Goal: Task Accomplishment & Management: Use online tool/utility

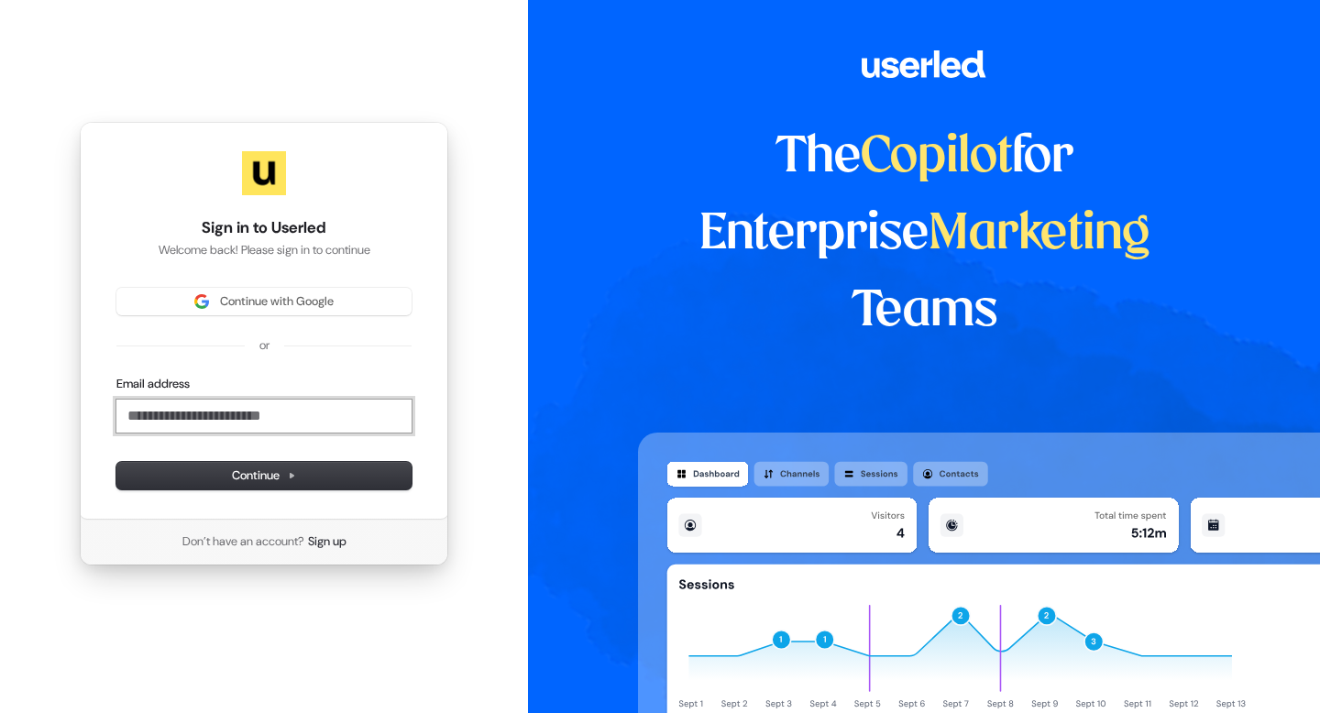
click at [274, 420] on input "Email address" at bounding box center [263, 416] width 295 height 33
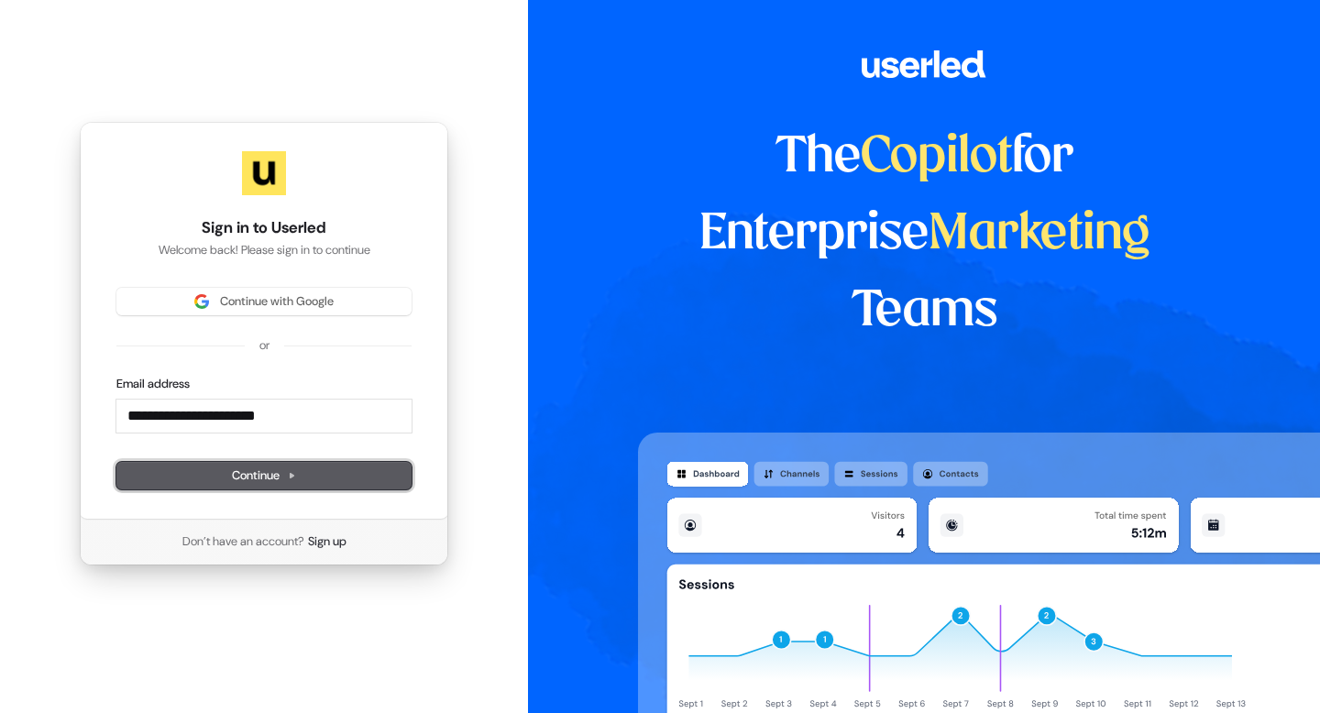
click at [273, 469] on span "Continue" at bounding box center [264, 475] width 64 height 16
type input "**********"
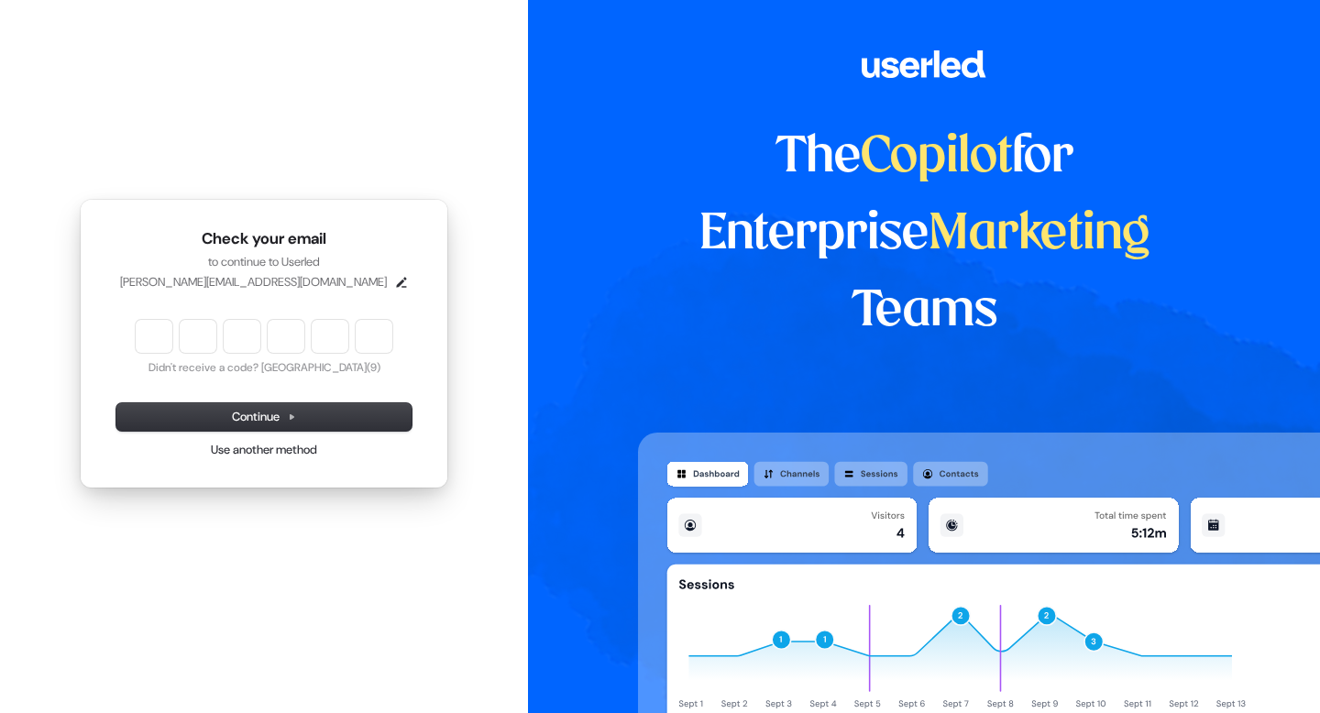
click at [143, 326] on input "Enter verification code" at bounding box center [264, 336] width 257 height 33
type input "******"
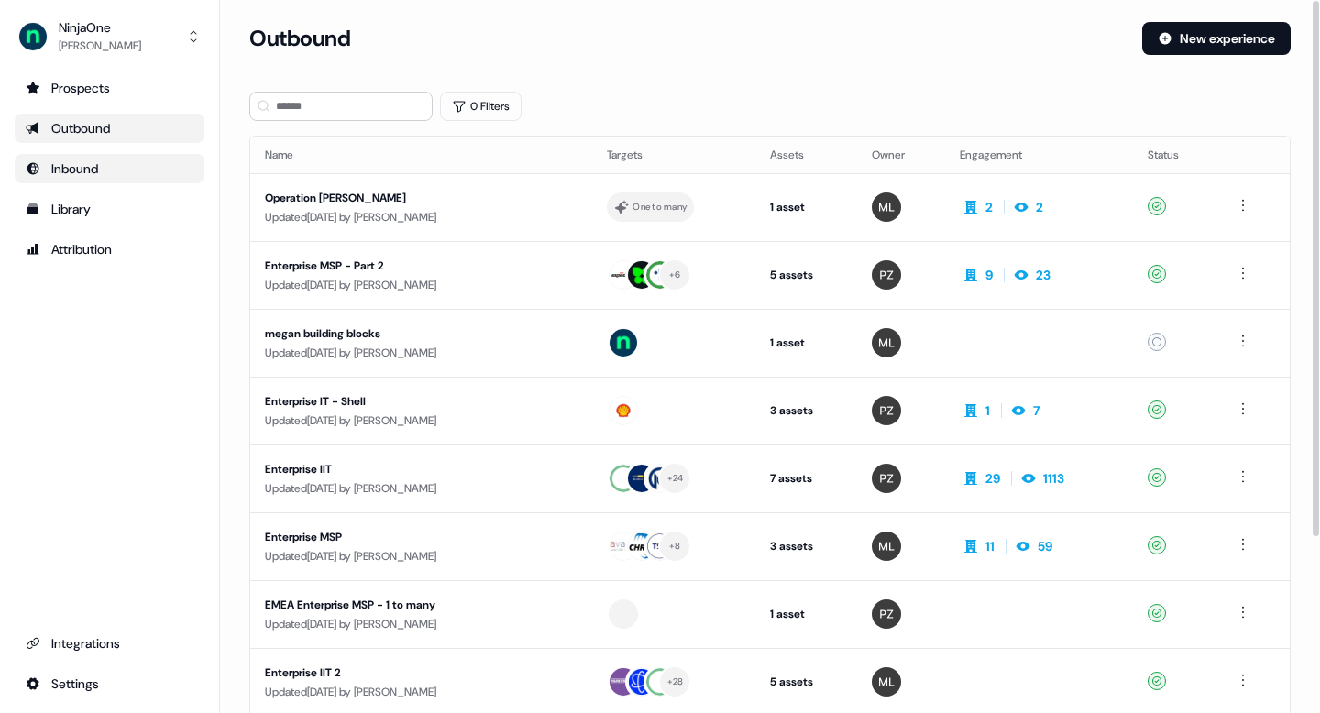
click at [129, 167] on div "Inbound" at bounding box center [110, 168] width 168 height 18
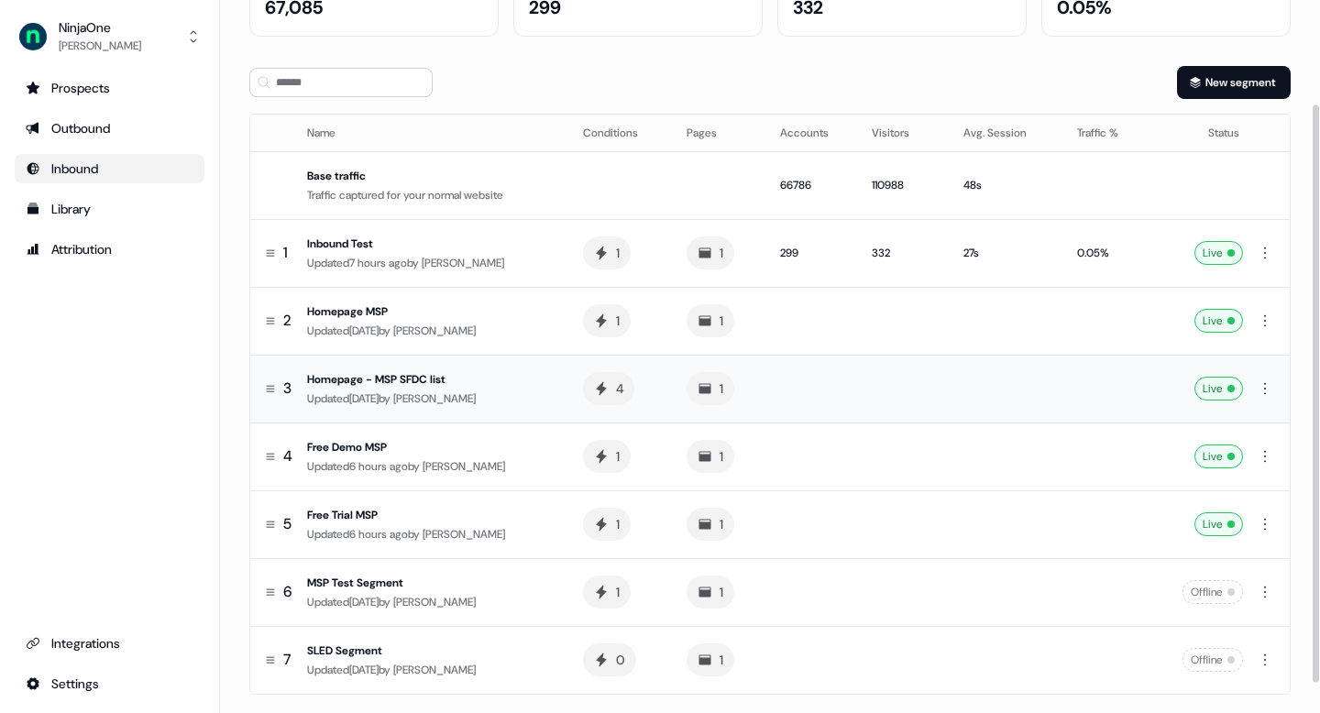
scroll to position [136, 0]
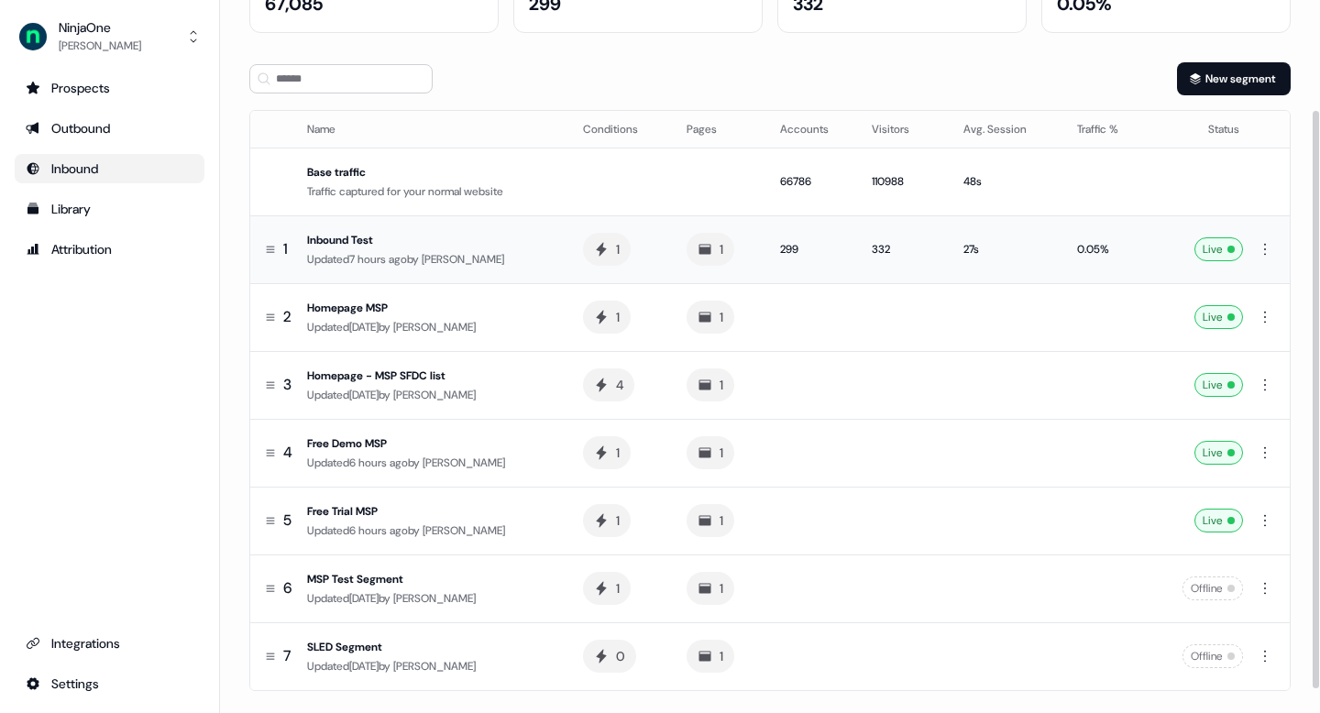
click at [444, 253] on span "[PERSON_NAME]" at bounding box center [463, 259] width 82 height 15
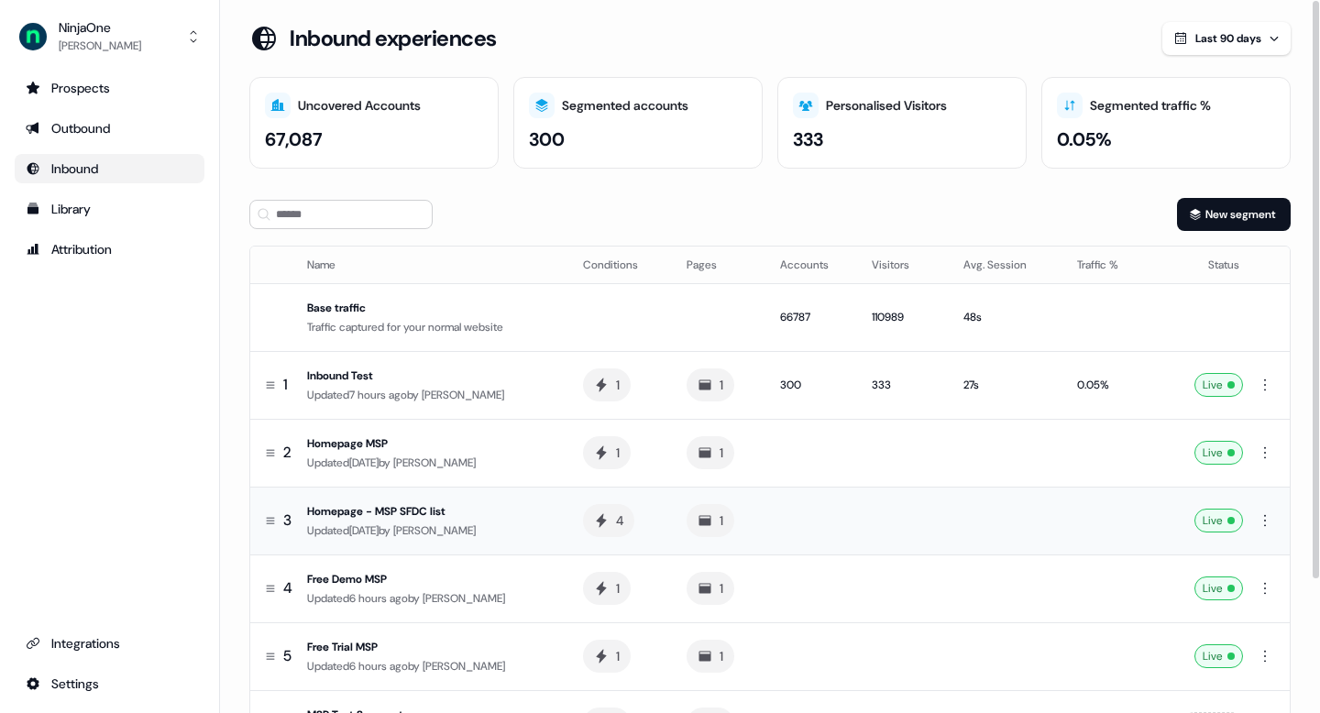
click at [471, 500] on td "Homepage - MSP SFDC list Updated [DATE] by [PERSON_NAME]" at bounding box center [434, 521] width 269 height 68
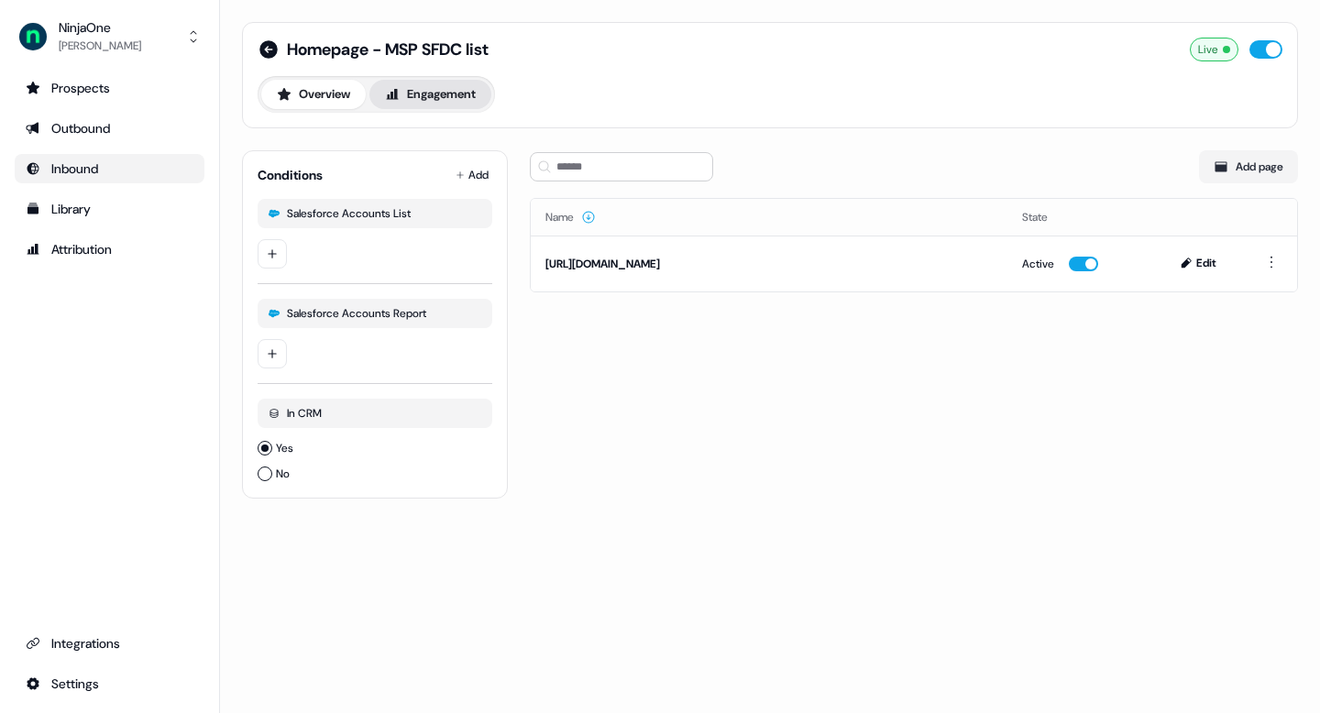
click at [428, 80] on button "Engagement" at bounding box center [430, 94] width 122 height 29
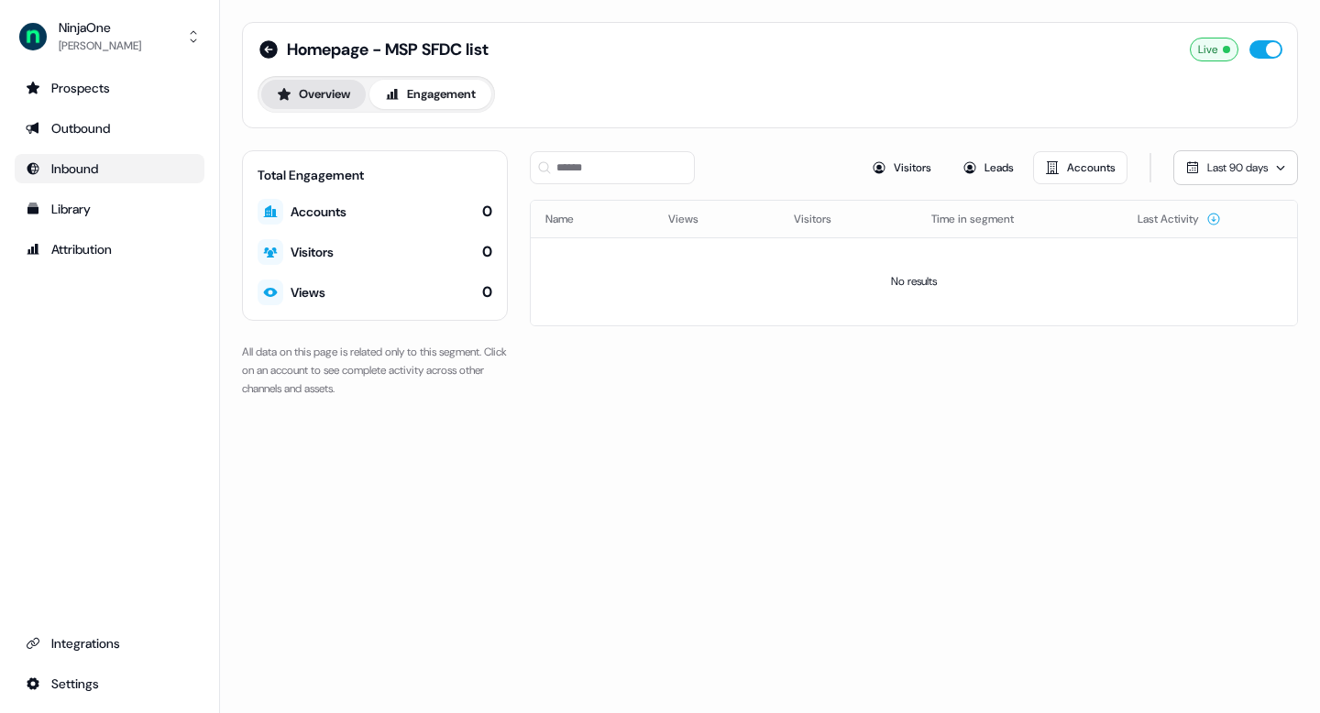
click at [349, 97] on button "Overview" at bounding box center [313, 94] width 104 height 29
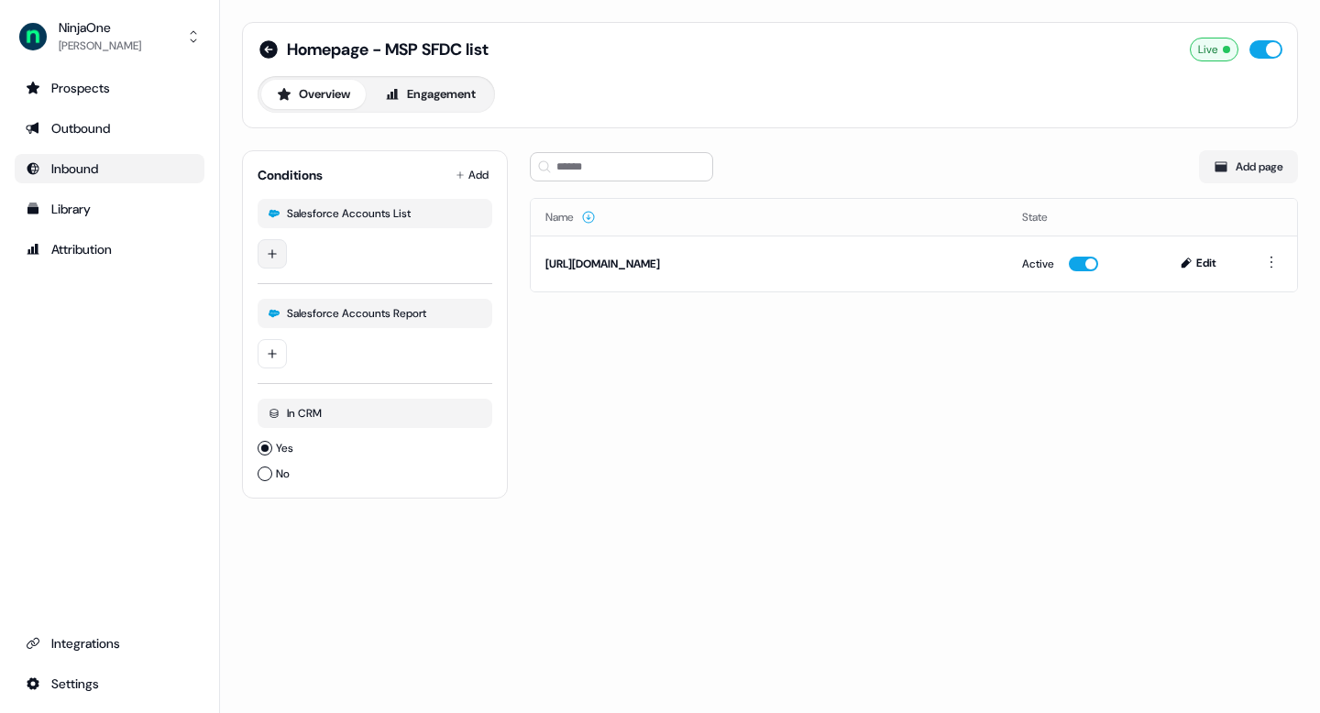
click at [281, 255] on html "For the best experience switch devices to a bigger screen. Go to [DOMAIN_NAME] …" at bounding box center [660, 356] width 1320 height 713
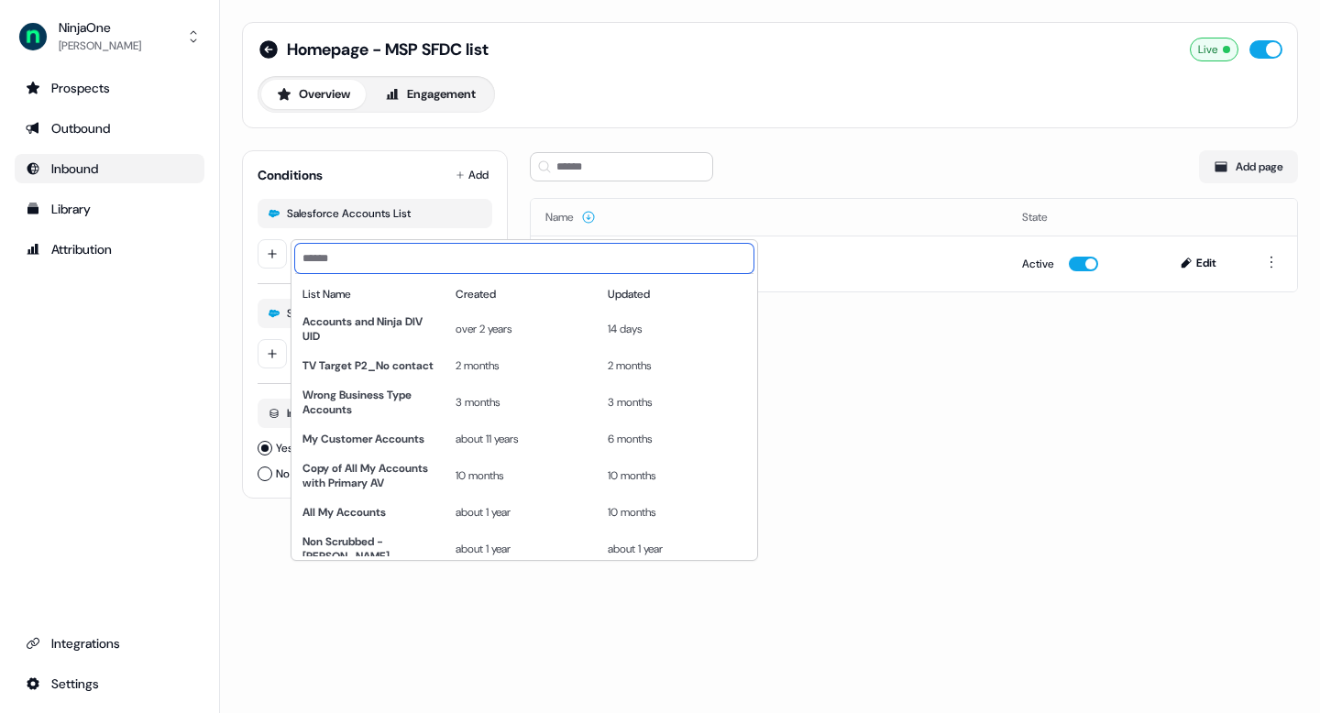
click at [330, 257] on input at bounding box center [524, 258] width 458 height 29
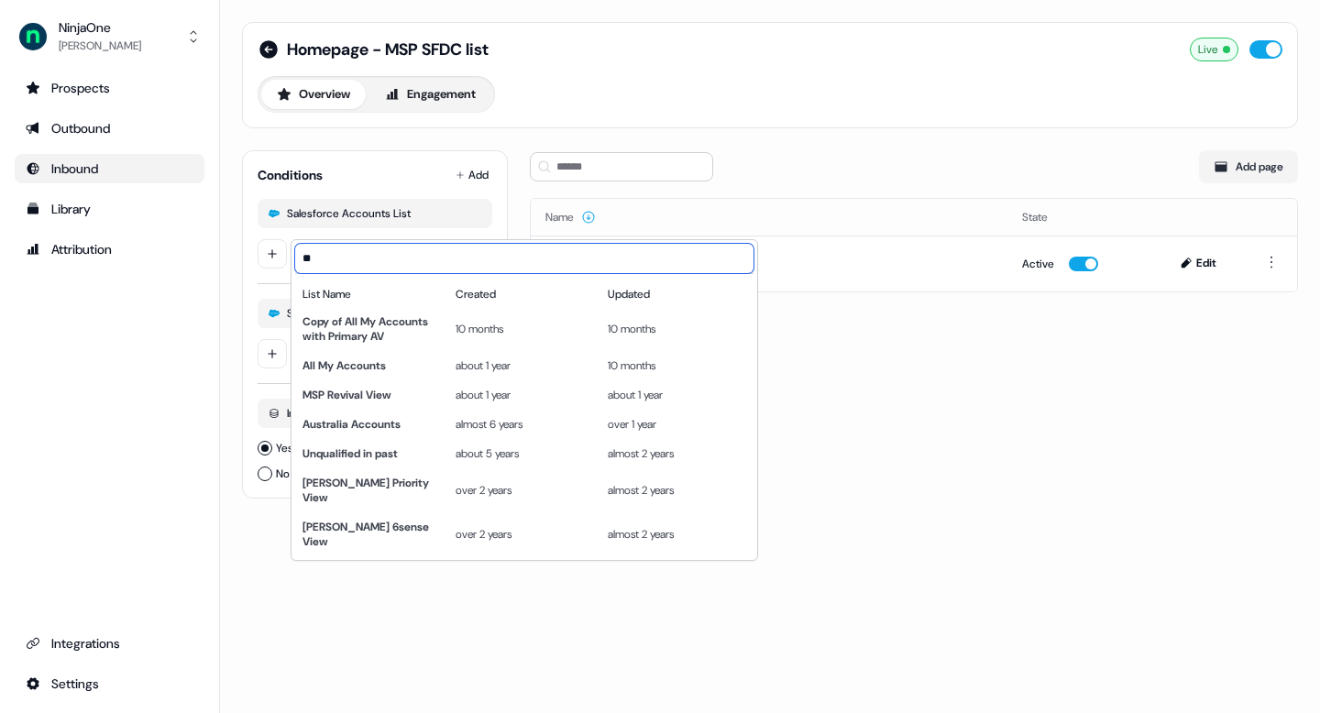
type input "*"
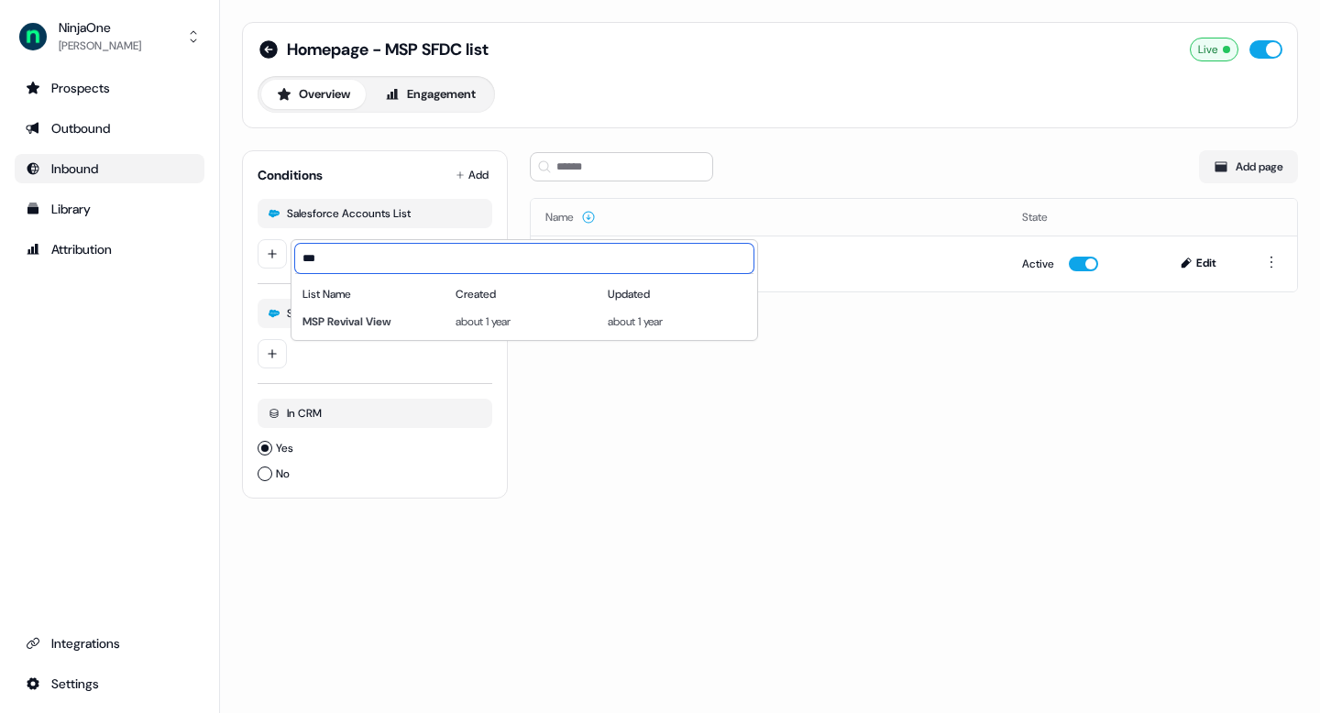
type input "***"
click at [569, 392] on html "For the best experience switch devices to a bigger screen. Go to [DOMAIN_NAME] …" at bounding box center [660, 356] width 1320 height 713
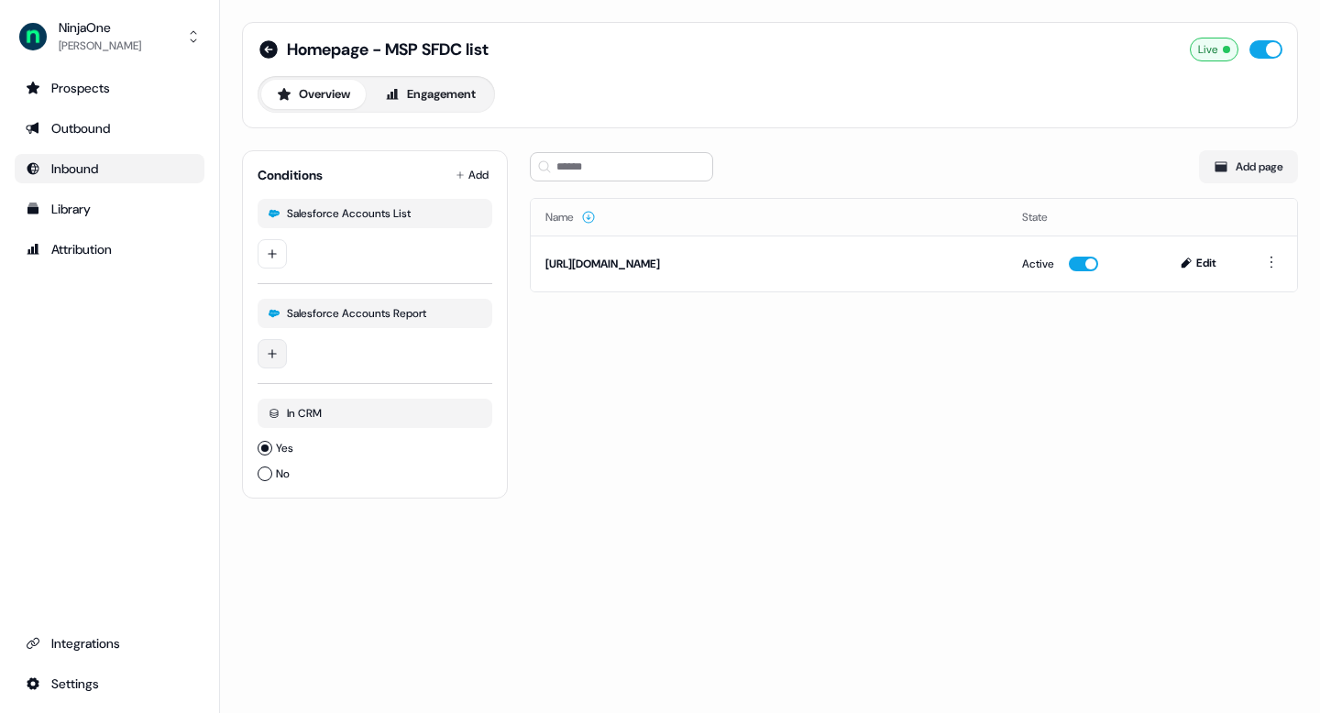
click at [280, 344] on html "For the best experience switch devices to a bigger screen. Go to [DOMAIN_NAME] …" at bounding box center [660, 356] width 1320 height 713
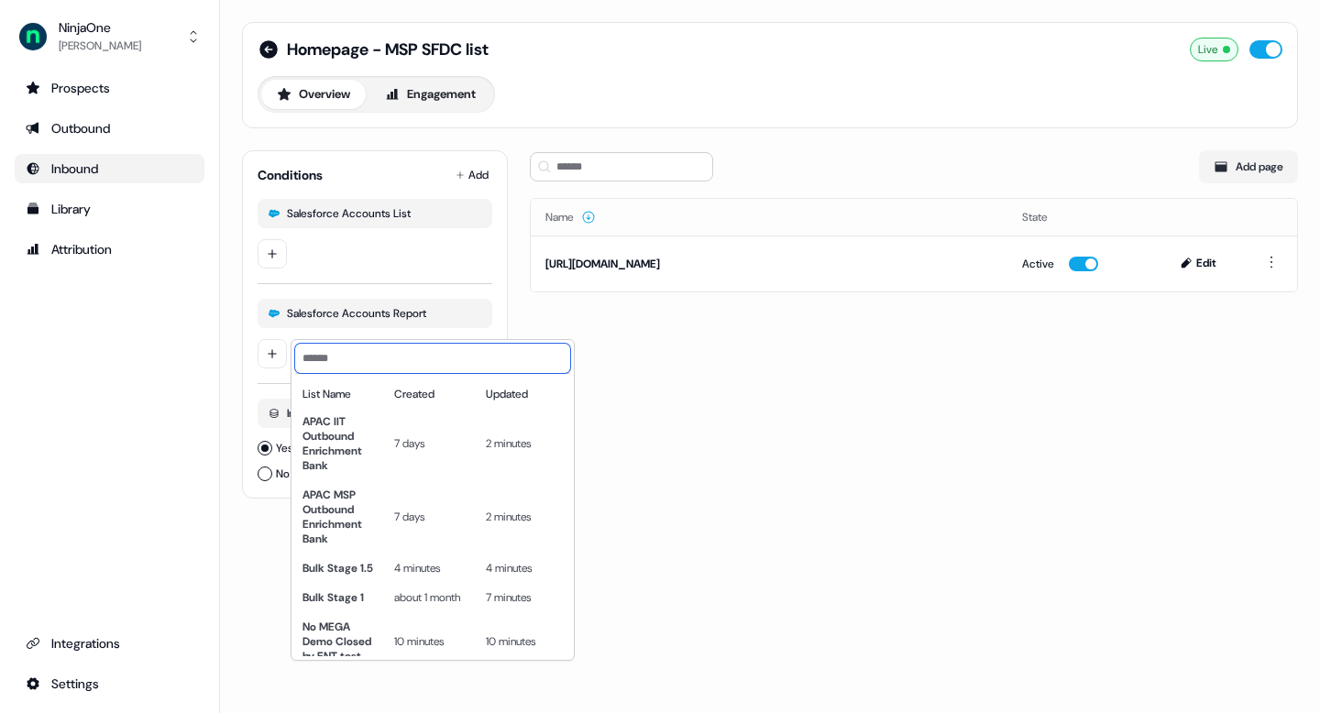
click at [390, 367] on input at bounding box center [432, 358] width 275 height 29
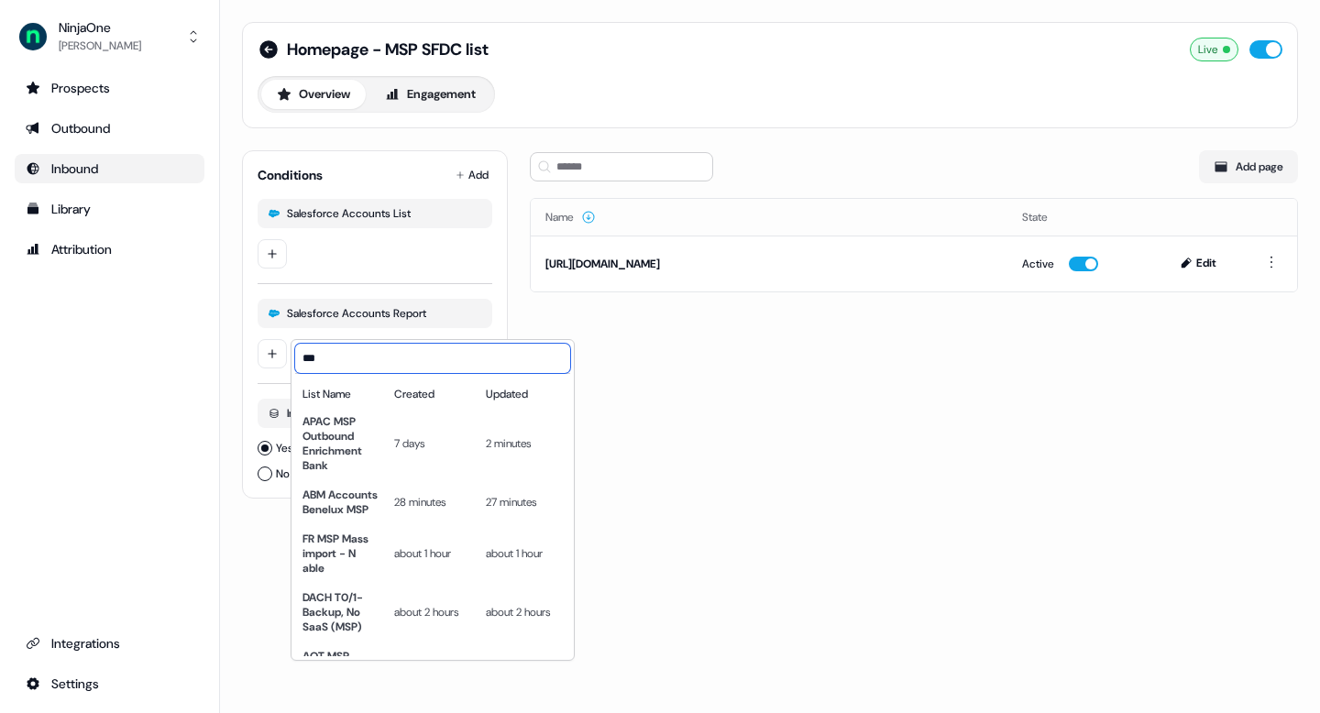
type input "***"
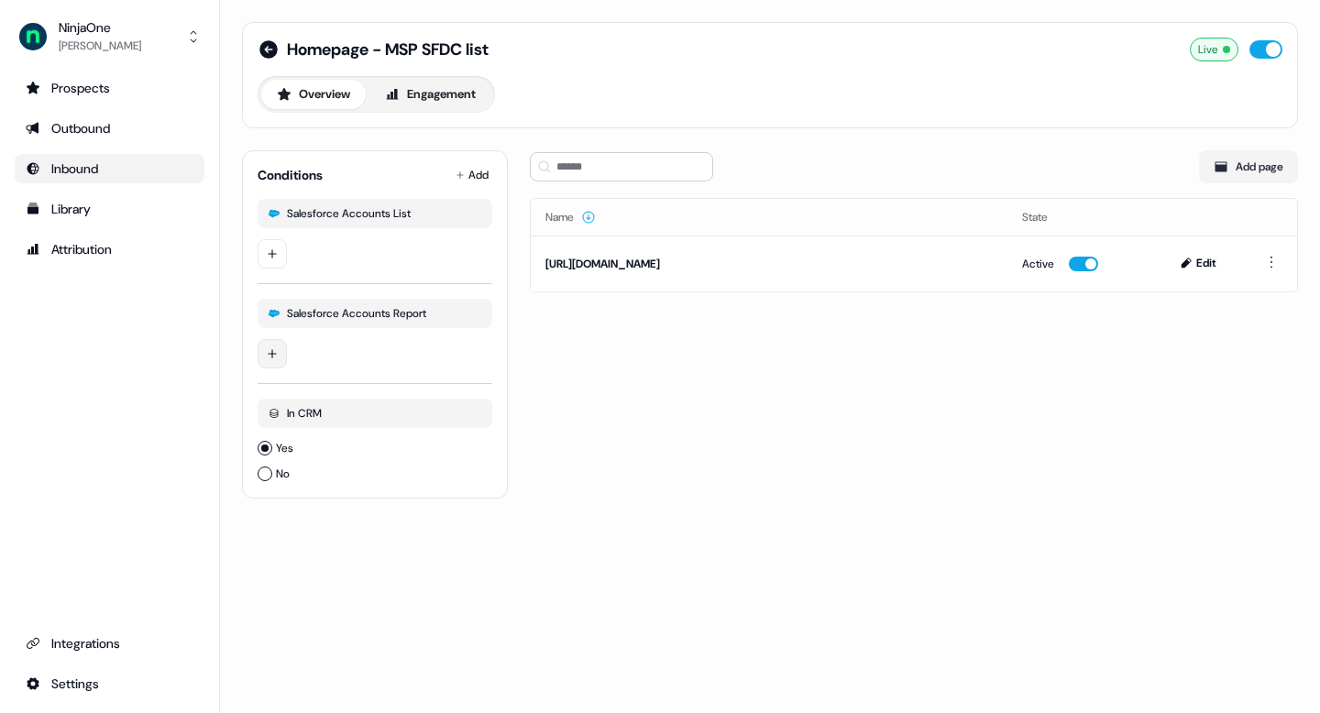
click at [278, 353] on html "For the best experience switch devices to a bigger screen. Go to [DOMAIN_NAME] …" at bounding box center [660, 356] width 1320 height 713
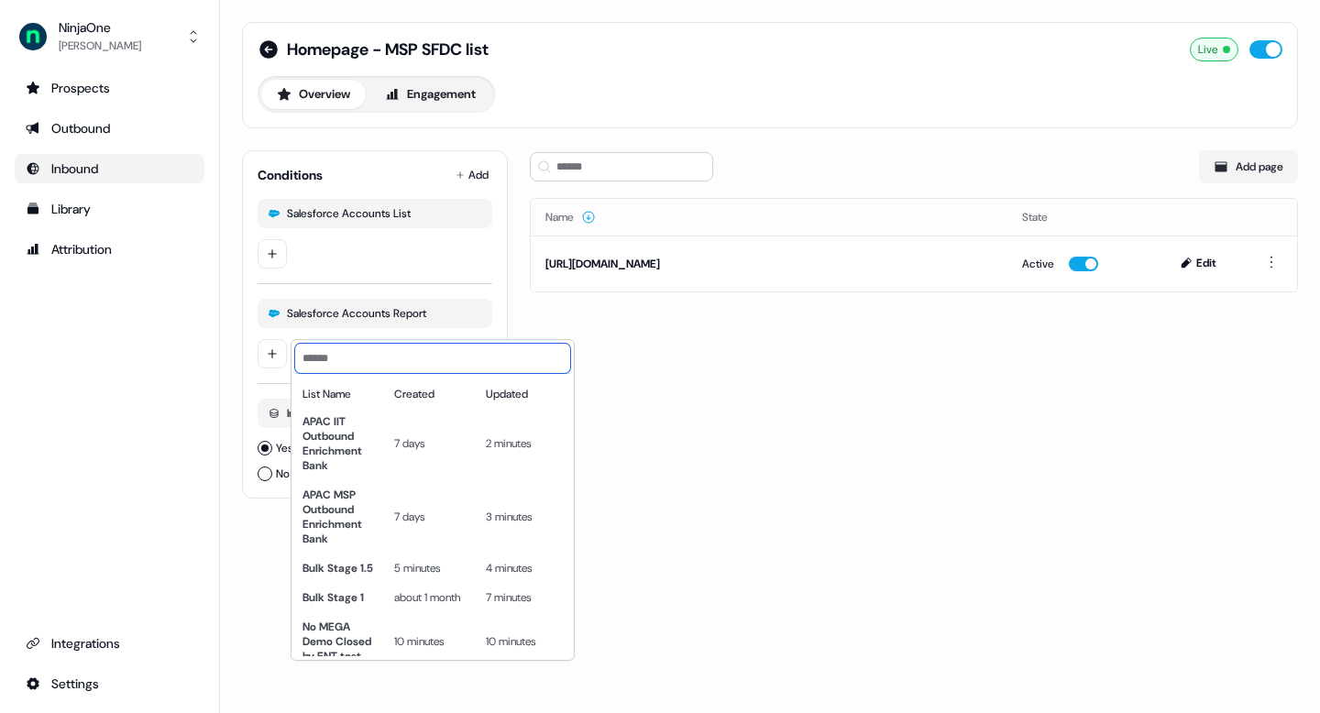
click at [357, 359] on input at bounding box center [432, 358] width 275 height 29
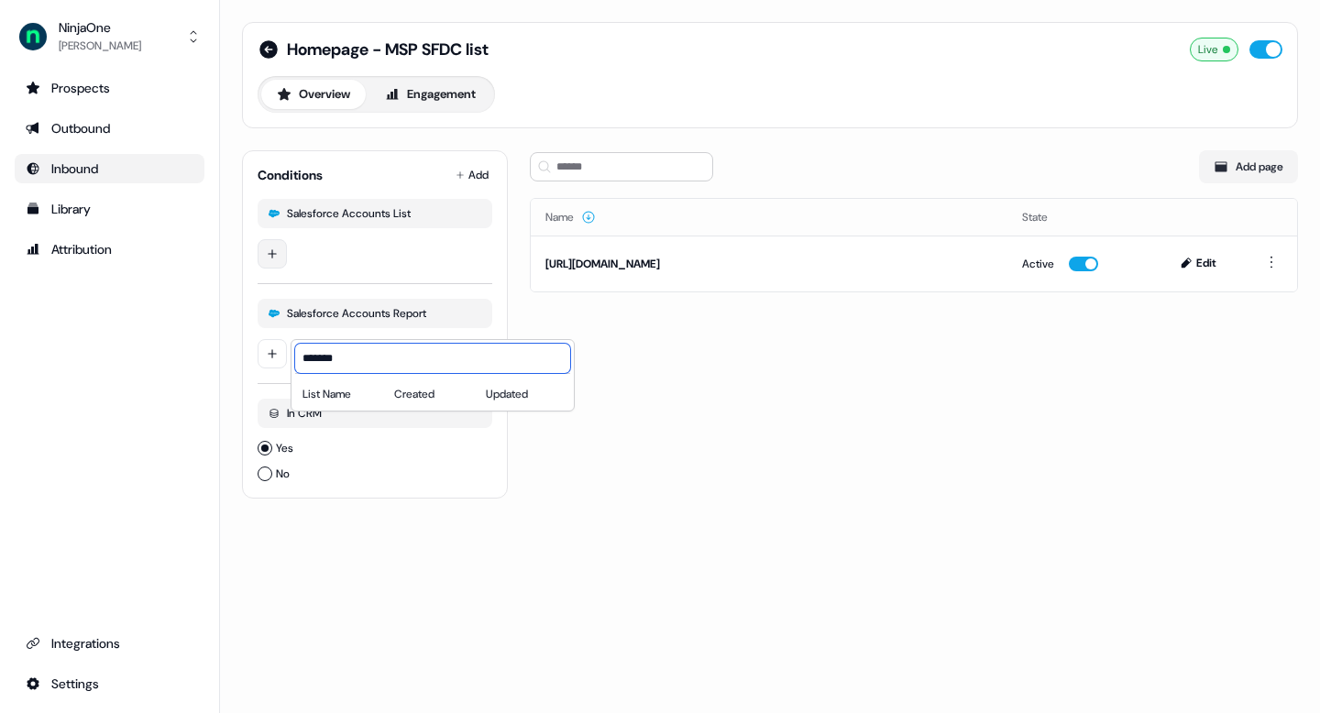
type input "*******"
click at [280, 246] on html "For the best experience switch devices to a bigger screen. Go to Userled.io Nin…" at bounding box center [660, 356] width 1320 height 713
click at [283, 257] on html "For the best experience switch devices to a bigger screen. Go to [DOMAIN_NAME] …" at bounding box center [660, 356] width 1320 height 713
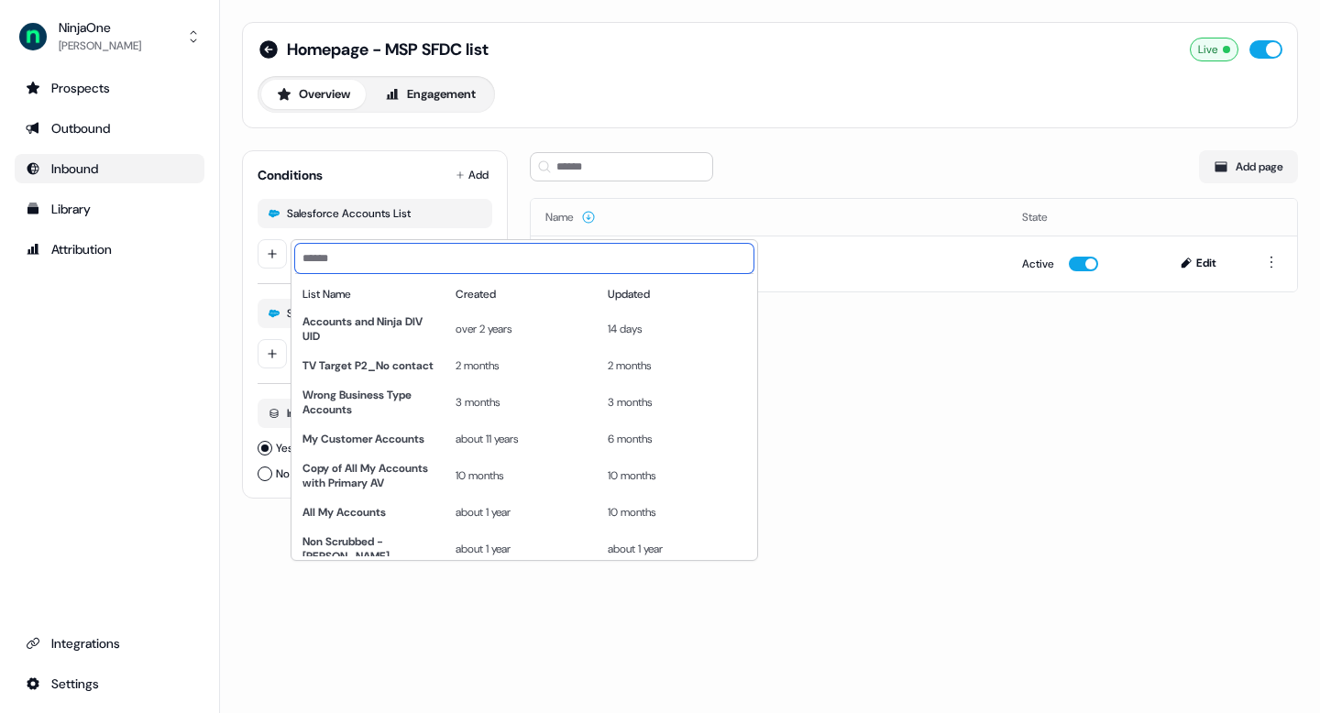
click at [357, 260] on input at bounding box center [524, 258] width 458 height 29
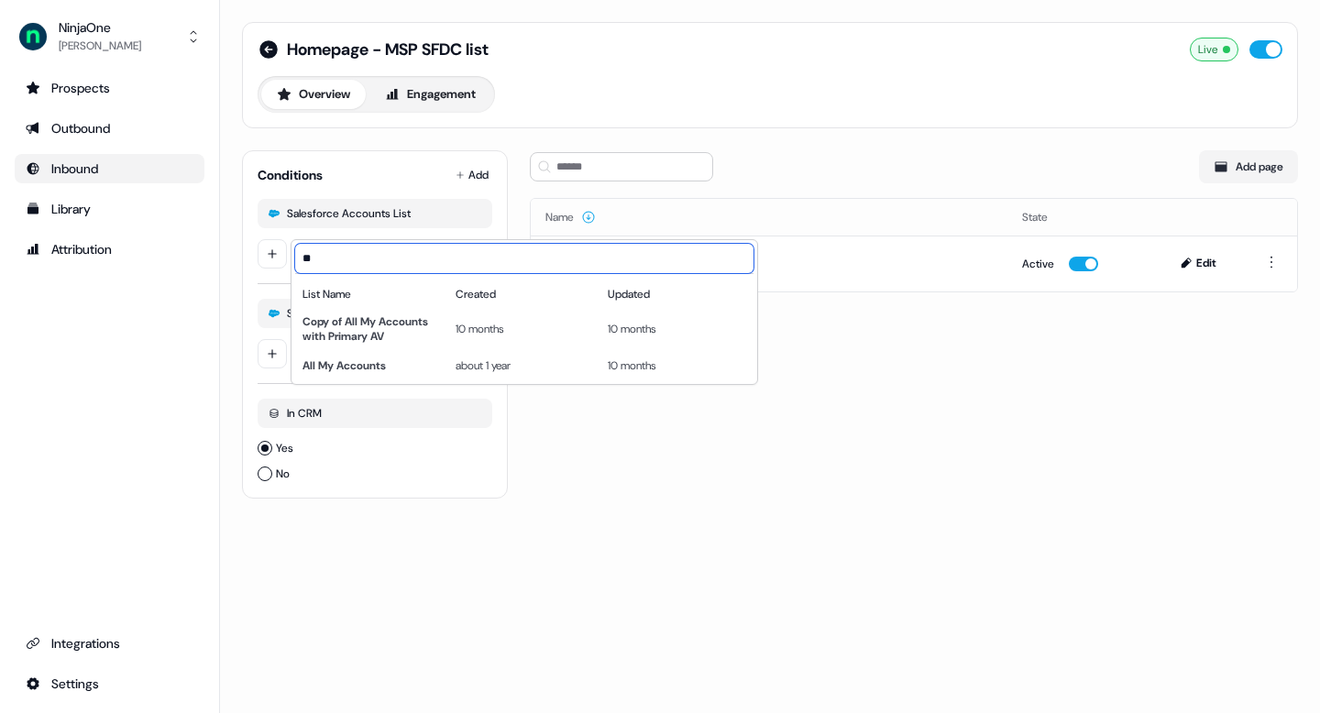
type input "*"
type input "***"
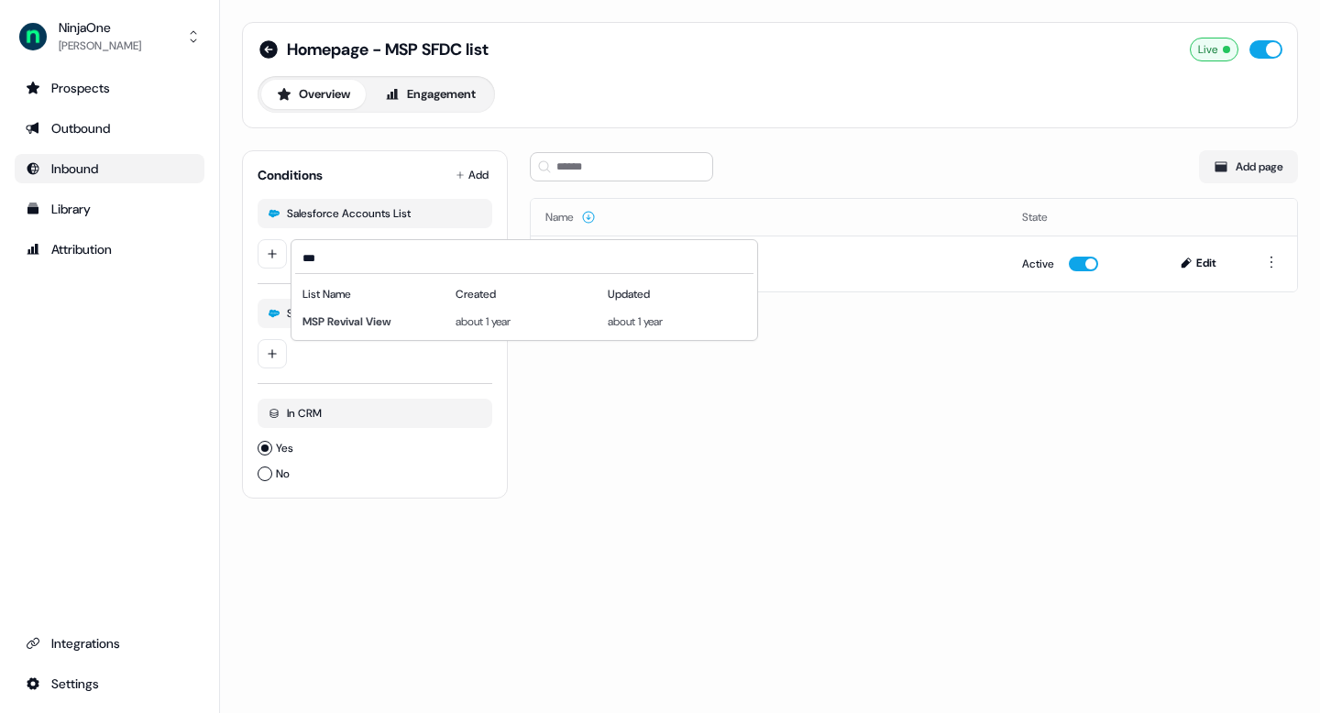
click at [636, 442] on html "For the best experience switch devices to a bigger screen. Go to [DOMAIN_NAME] …" at bounding box center [660, 356] width 1320 height 713
click at [282, 345] on html "For the best experience switch devices to a bigger screen. Go to [DOMAIN_NAME] …" at bounding box center [660, 356] width 1320 height 713
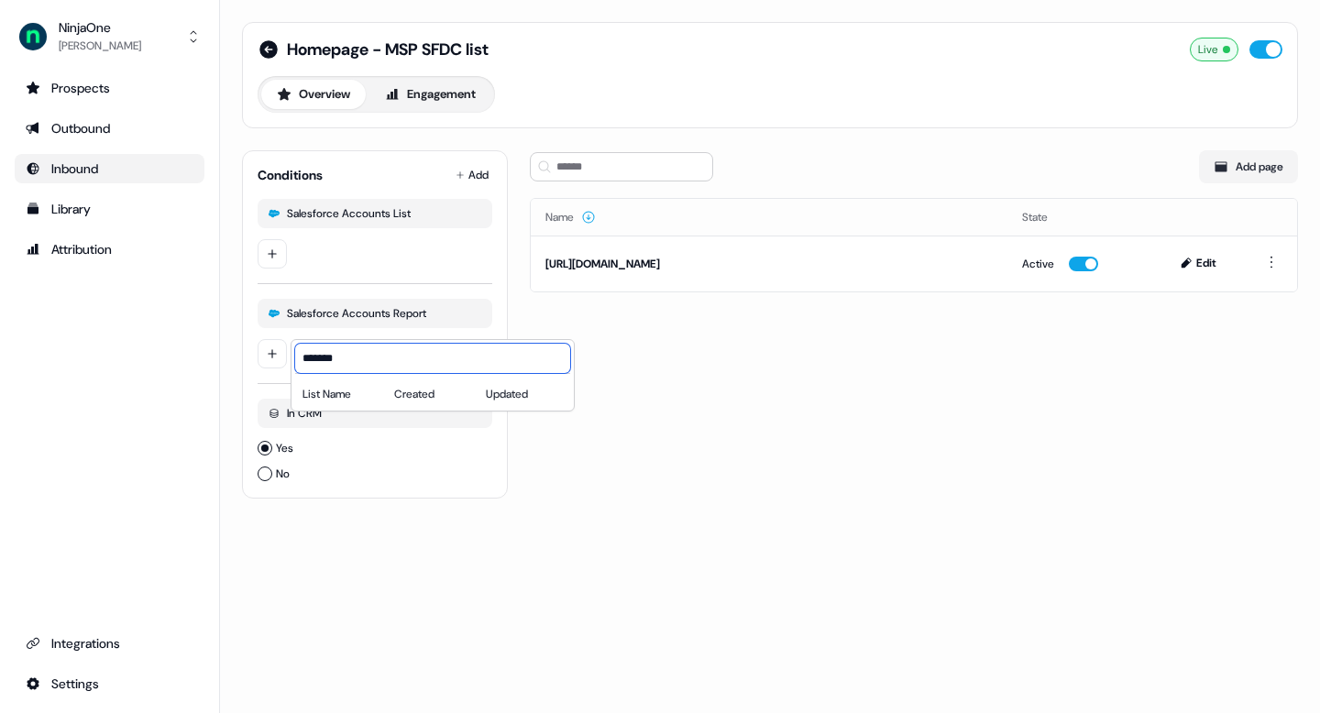
drag, startPoint x: 347, startPoint y: 359, endPoint x: 280, endPoint y: 359, distance: 67.8
click at [295, 359] on input "*******" at bounding box center [432, 358] width 275 height 29
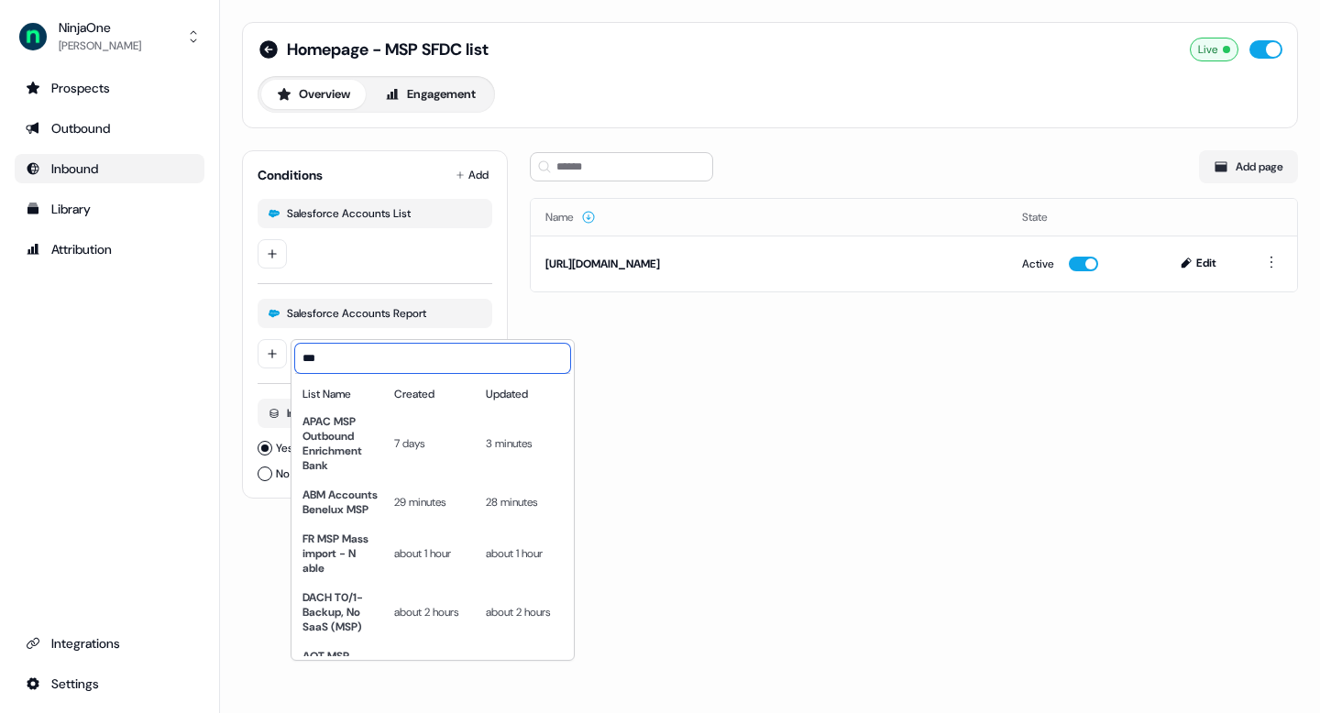
type input "***"
click at [623, 408] on html "For the best experience switch devices to a bigger screen. Go to Userled.io Nin…" at bounding box center [660, 356] width 1320 height 713
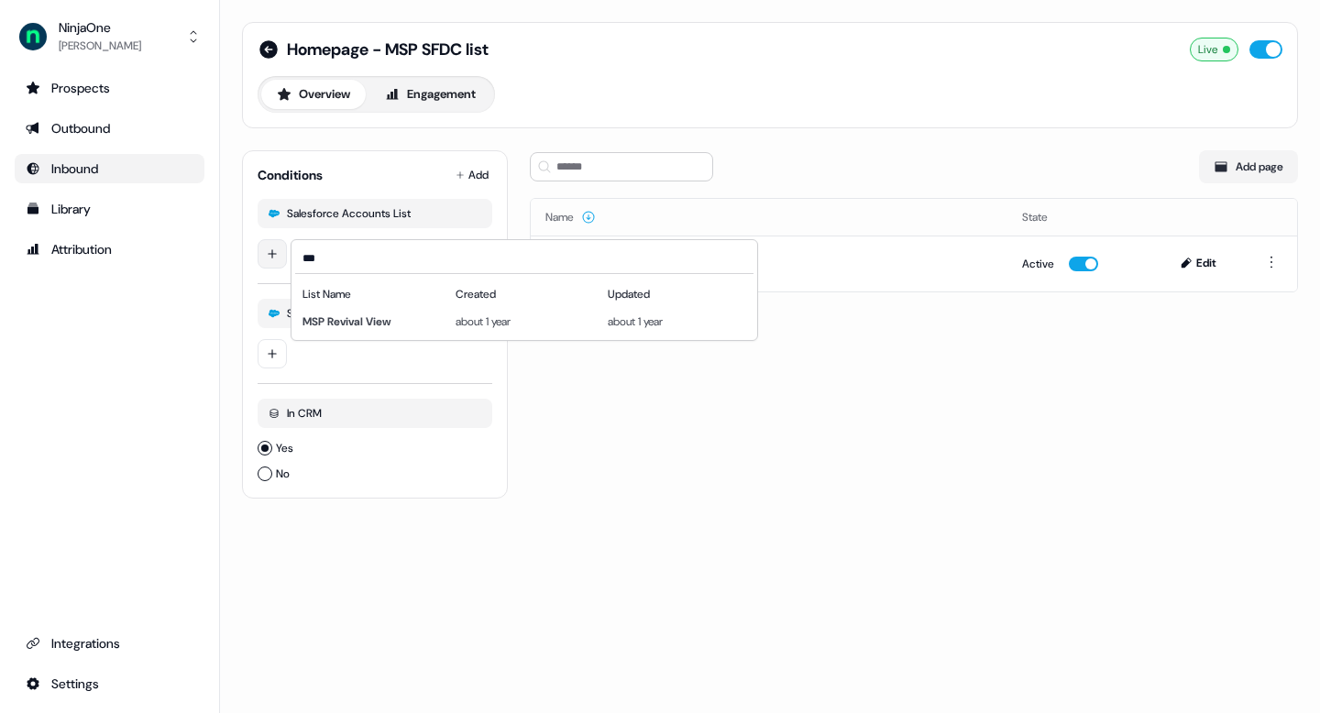
click at [283, 250] on html "For the best experience switch devices to a bigger screen. Go to [DOMAIN_NAME] …" at bounding box center [660, 356] width 1320 height 713
click at [360, 256] on input "***" at bounding box center [524, 258] width 458 height 29
click at [267, 364] on html "For the best experience switch devices to a bigger screen. Go to [DOMAIN_NAME] …" at bounding box center [660, 356] width 1320 height 713
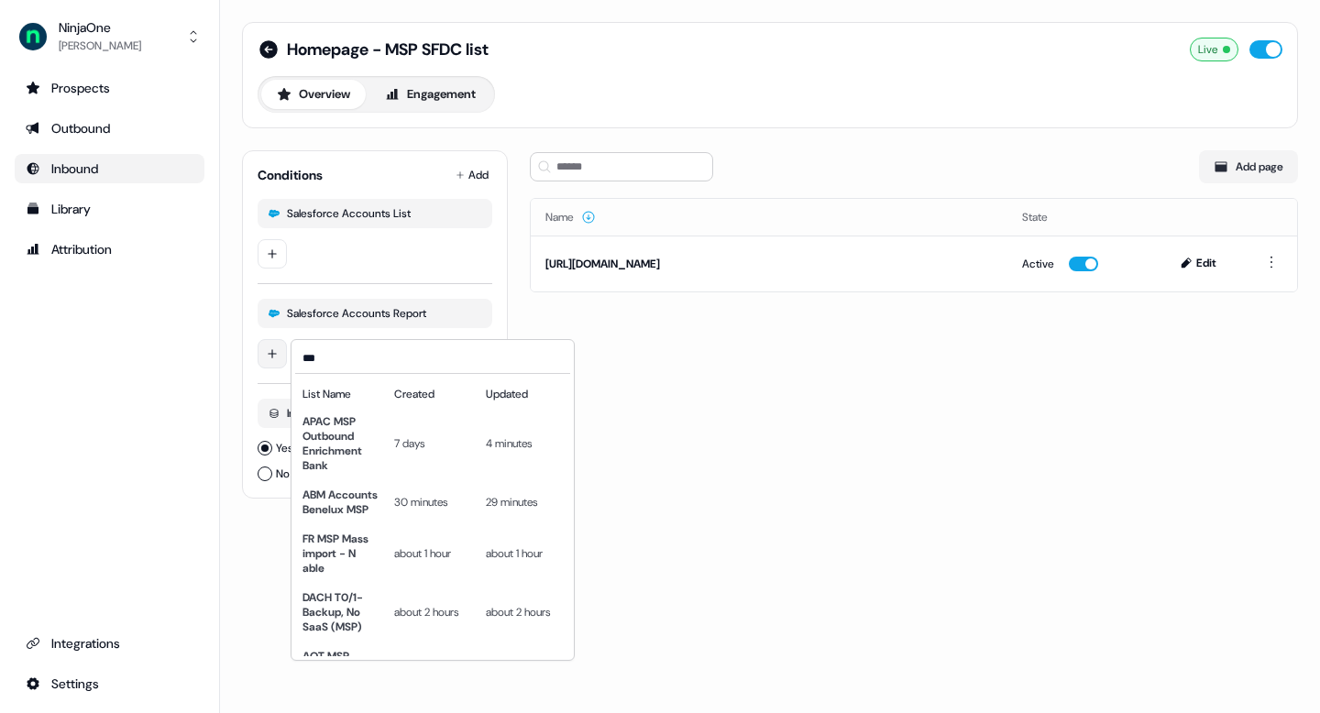
click at [270, 359] on html "For the best experience switch devices to a bigger screen. Go to Userled.io Nin…" at bounding box center [660, 356] width 1320 height 713
drag, startPoint x: 320, startPoint y: 357, endPoint x: 265, endPoint y: 357, distance: 55.0
click at [291, 357] on div "*** List Name Created Updated APAC MSP Outbound Enrichment Bank 7 days 4 minute…" at bounding box center [433, 500] width 284 height 322
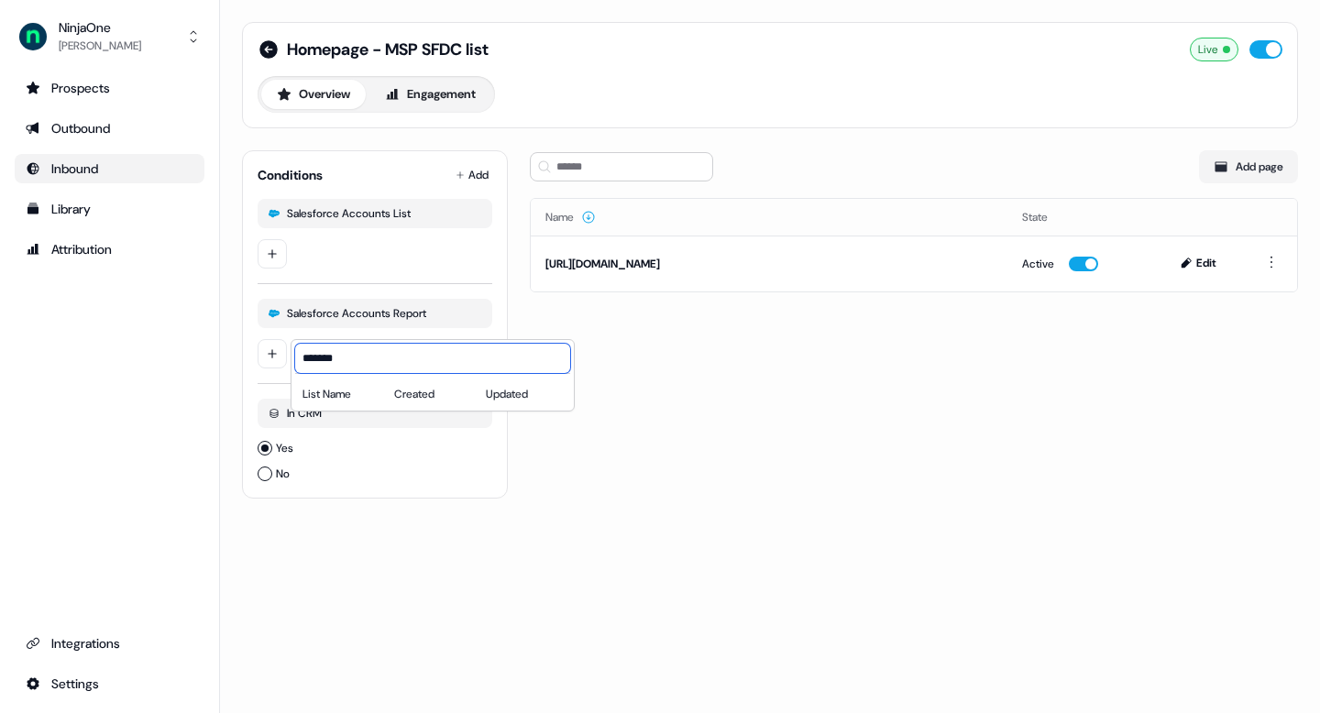
type input "*******"
click at [477, 504] on html "For the best experience switch devices to a bigger screen. Go to Userled.io Nin…" at bounding box center [660, 356] width 1320 height 713
click at [277, 479] on label "No" at bounding box center [375, 474] width 235 height 18
click at [272, 479] on button "No" at bounding box center [265, 474] width 15 height 15
click at [274, 451] on label "Yes" at bounding box center [375, 448] width 235 height 18
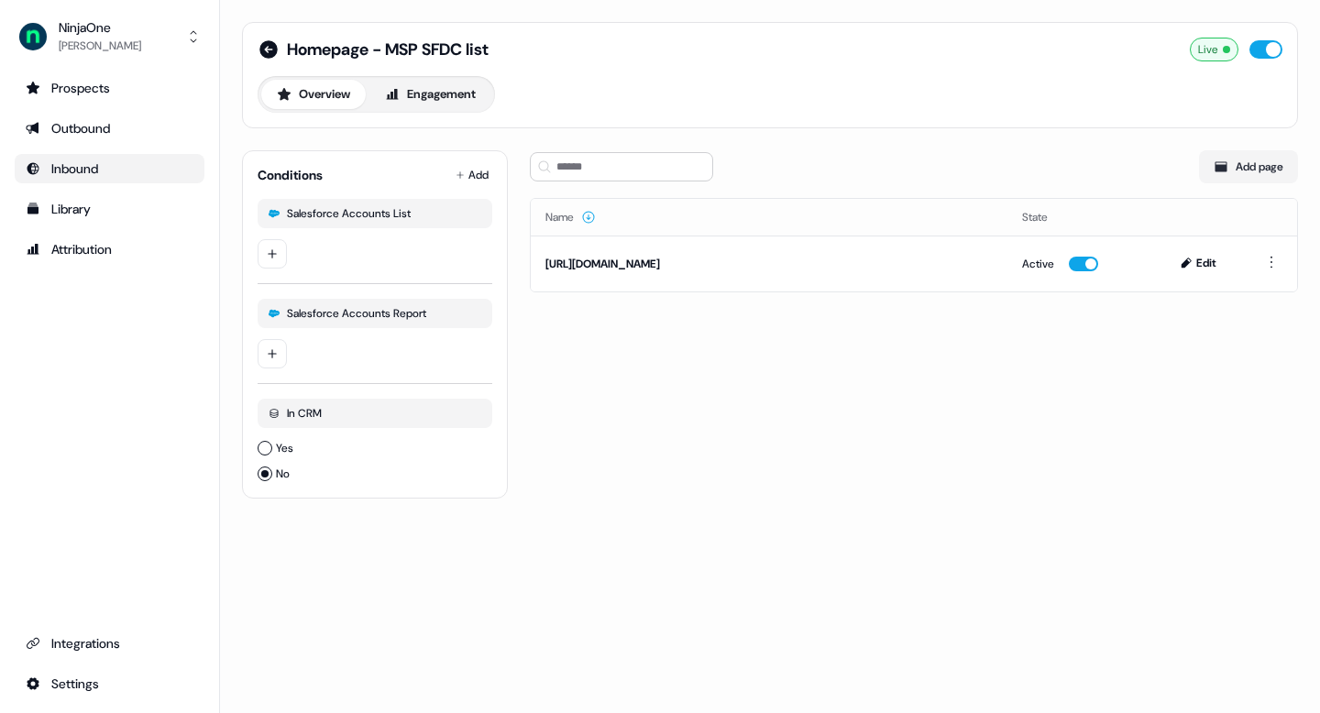
click at [272, 451] on button "Yes" at bounding box center [265, 448] width 15 height 15
click at [659, 537] on div "Homepage - MSP SFDC list Live Overview Engagement Conditions Add Salesforce Acc…" at bounding box center [770, 271] width 1100 height 543
click at [278, 261] on html "For the best experience switch devices to a bigger screen. Go to [DOMAIN_NAME] …" at bounding box center [660, 356] width 1320 height 713
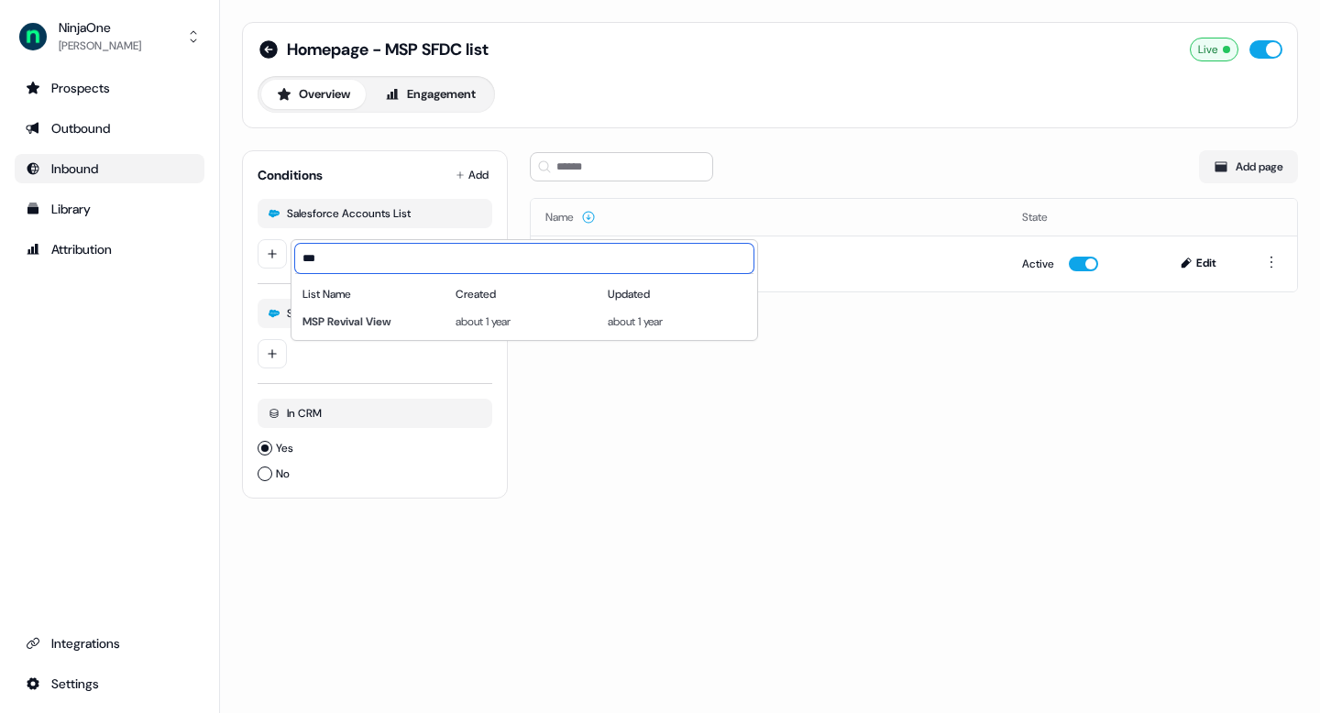
click at [345, 249] on input "***" at bounding box center [524, 258] width 458 height 29
click at [379, 358] on html "For the best experience switch devices to a bigger screen. Go to [DOMAIN_NAME] …" at bounding box center [660, 356] width 1320 height 713
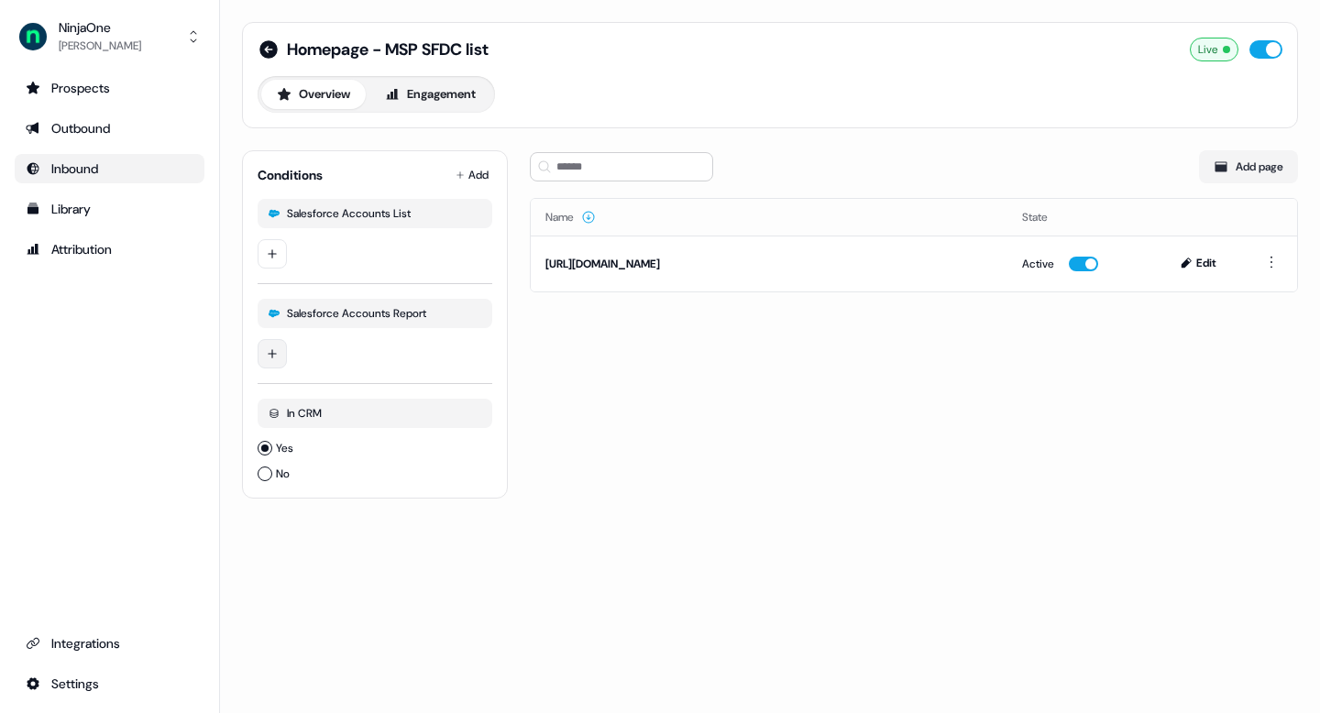
click at [281, 353] on html "For the best experience switch devices to a bigger screen. Go to [DOMAIN_NAME] …" at bounding box center [660, 356] width 1320 height 713
click at [350, 351] on input "*******" at bounding box center [432, 358] width 275 height 29
drag, startPoint x: 357, startPoint y: 366, endPoint x: 182, endPoint y: 313, distance: 182.1
click at [183, 314] on html "For the best experience switch devices to a bigger screen. Go to Userled.io Nin…" at bounding box center [660, 356] width 1320 height 713
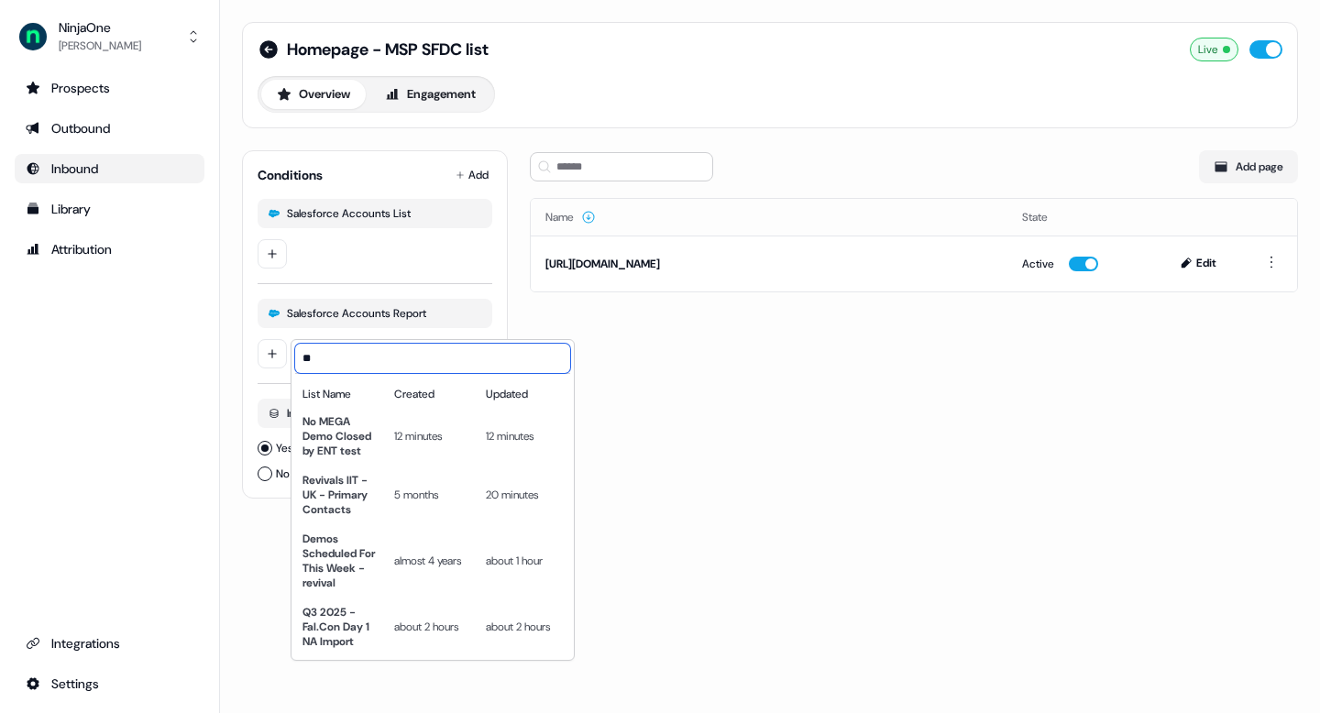
type input "*"
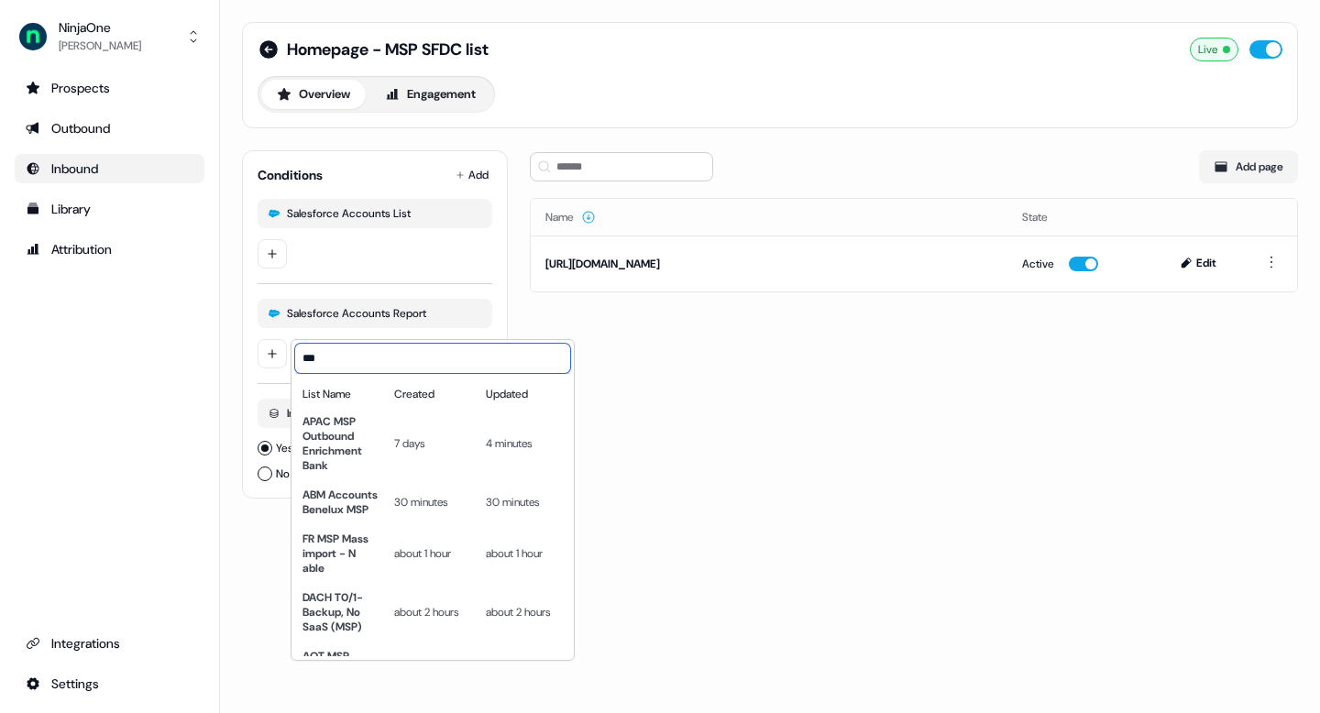
type input "***"
click at [634, 457] on html "For the best experience switch devices to a bigger screen. Go to Userled.io Nin…" at bounding box center [660, 356] width 1320 height 713
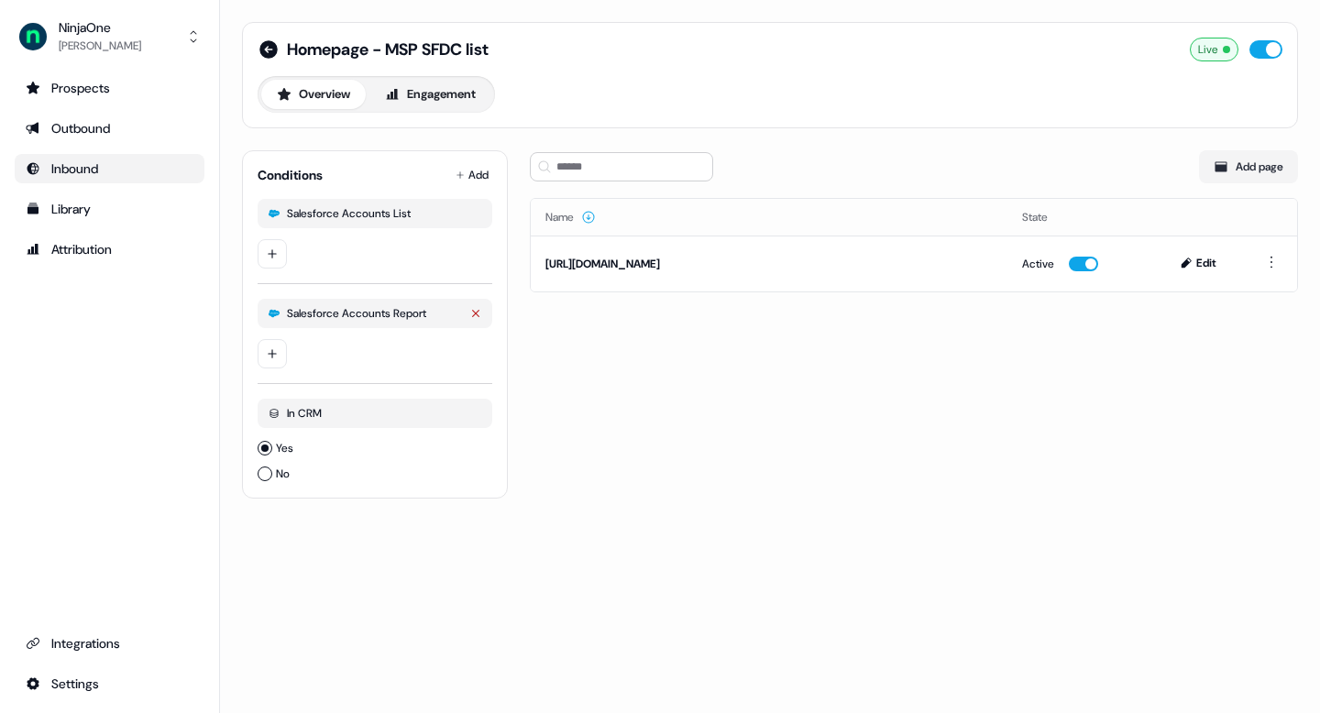
click at [487, 311] on button "button" at bounding box center [475, 313] width 33 height 29
click at [470, 206] on button "button" at bounding box center [475, 213] width 33 height 29
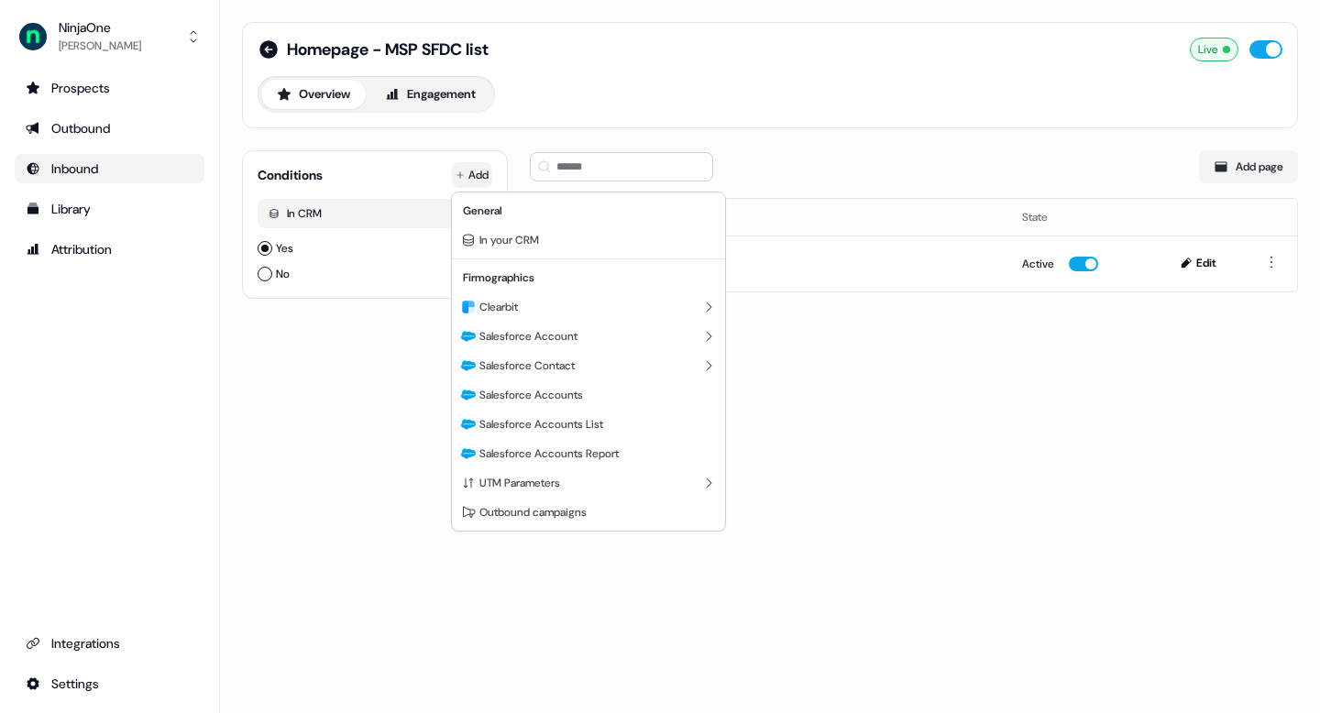
click at [476, 169] on html "For the best experience switch devices to a bigger screen. Go to Userled.io Nin…" at bounding box center [660, 356] width 1320 height 713
click at [597, 370] on div "Salesforce Contact" at bounding box center [589, 365] width 266 height 29
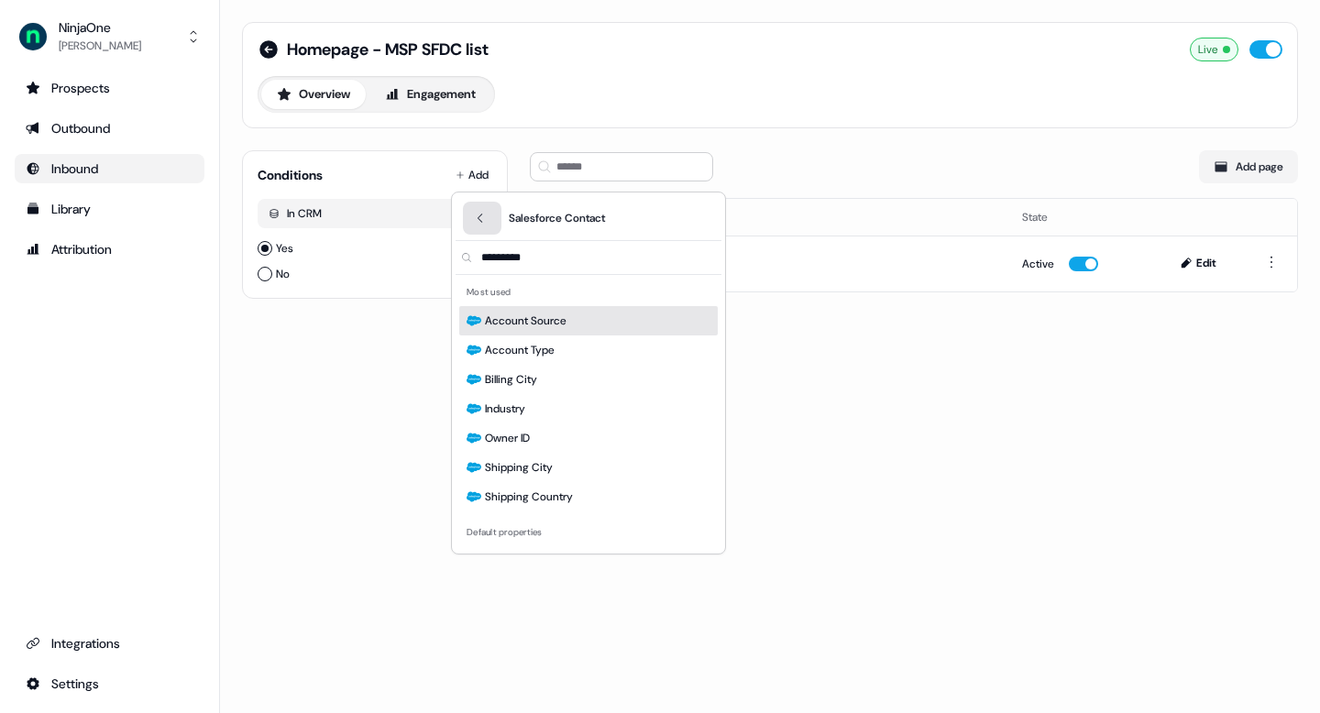
click at [482, 219] on icon "Back" at bounding box center [480, 218] width 13 height 13
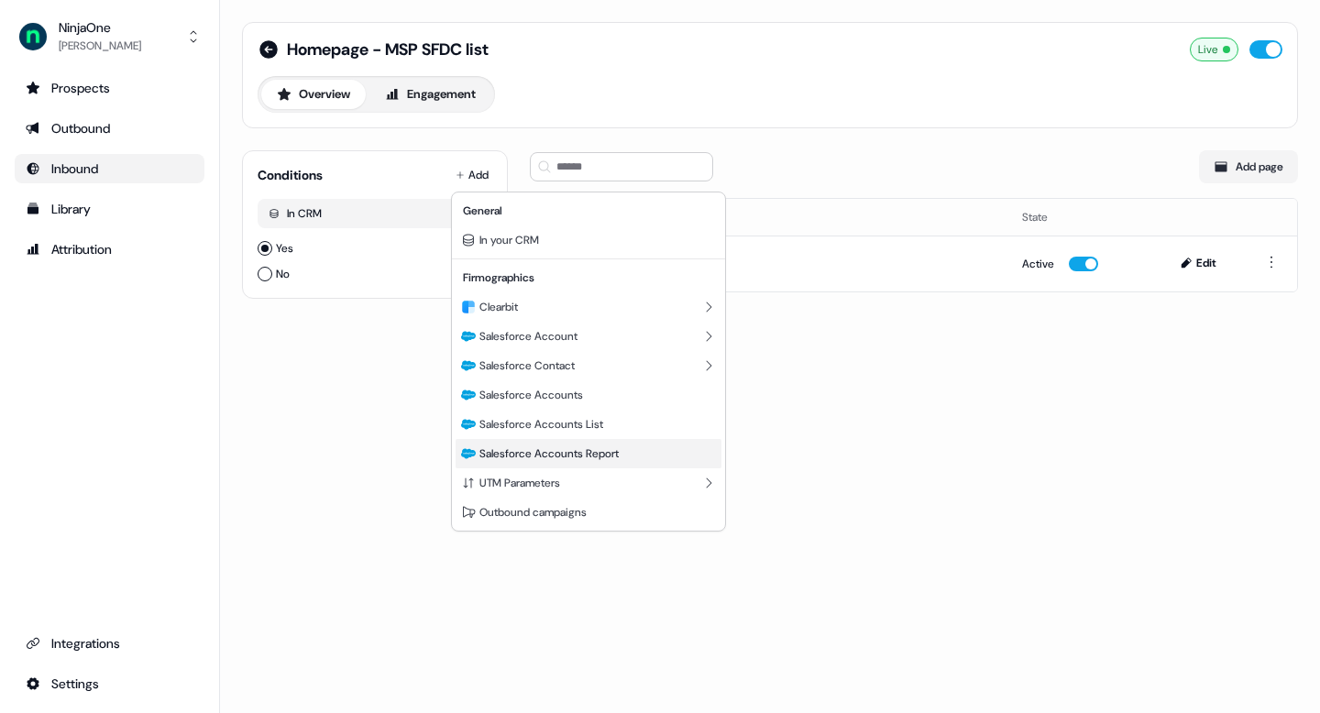
click at [628, 448] on div "Salesforce Accounts Report" at bounding box center [589, 453] width 266 height 29
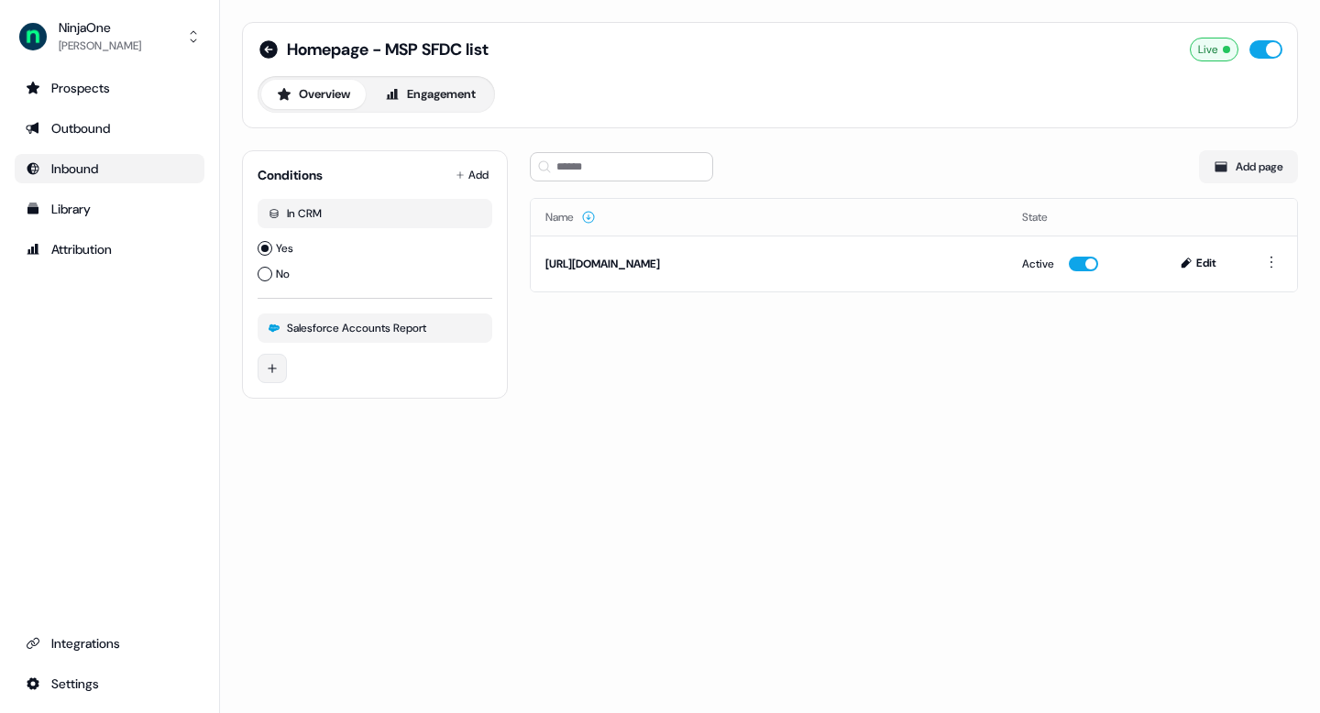
click at [282, 359] on html "For the best experience switch devices to a bigger screen. Go to Userled.io Nin…" at bounding box center [660, 356] width 1320 height 713
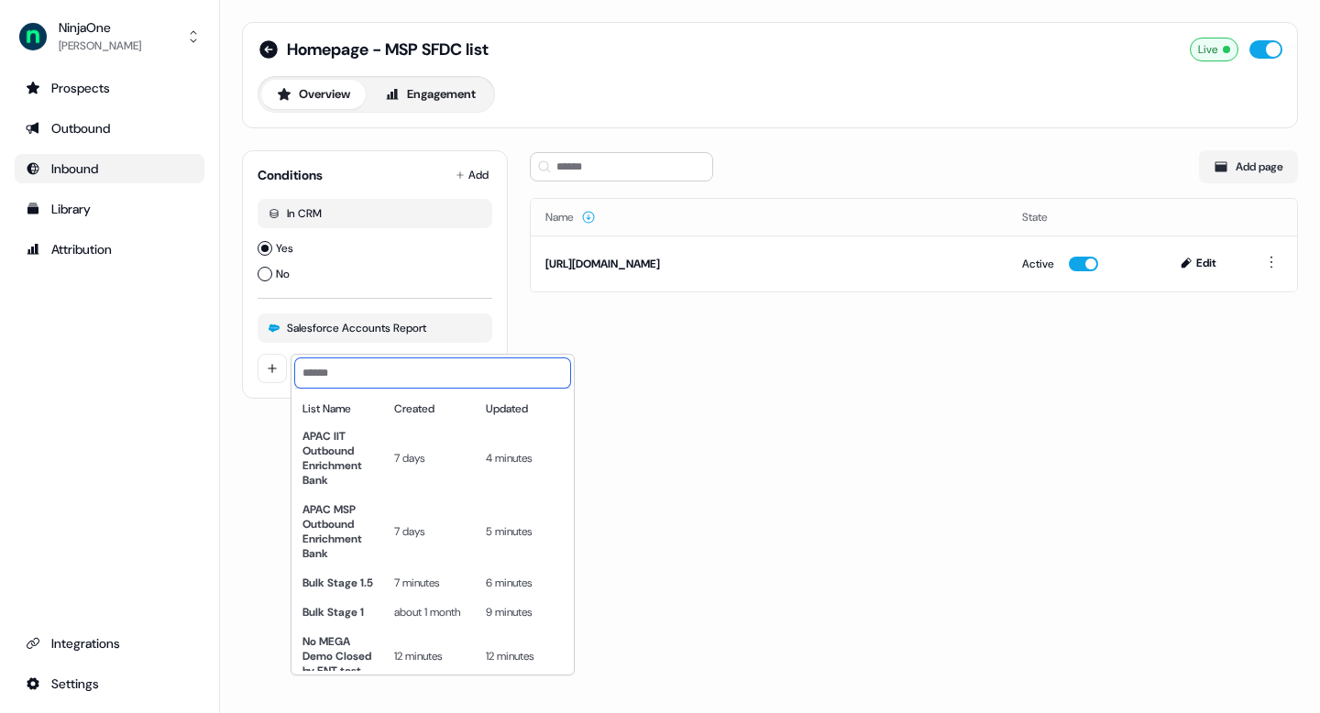
click at [339, 374] on input at bounding box center [432, 372] width 275 height 29
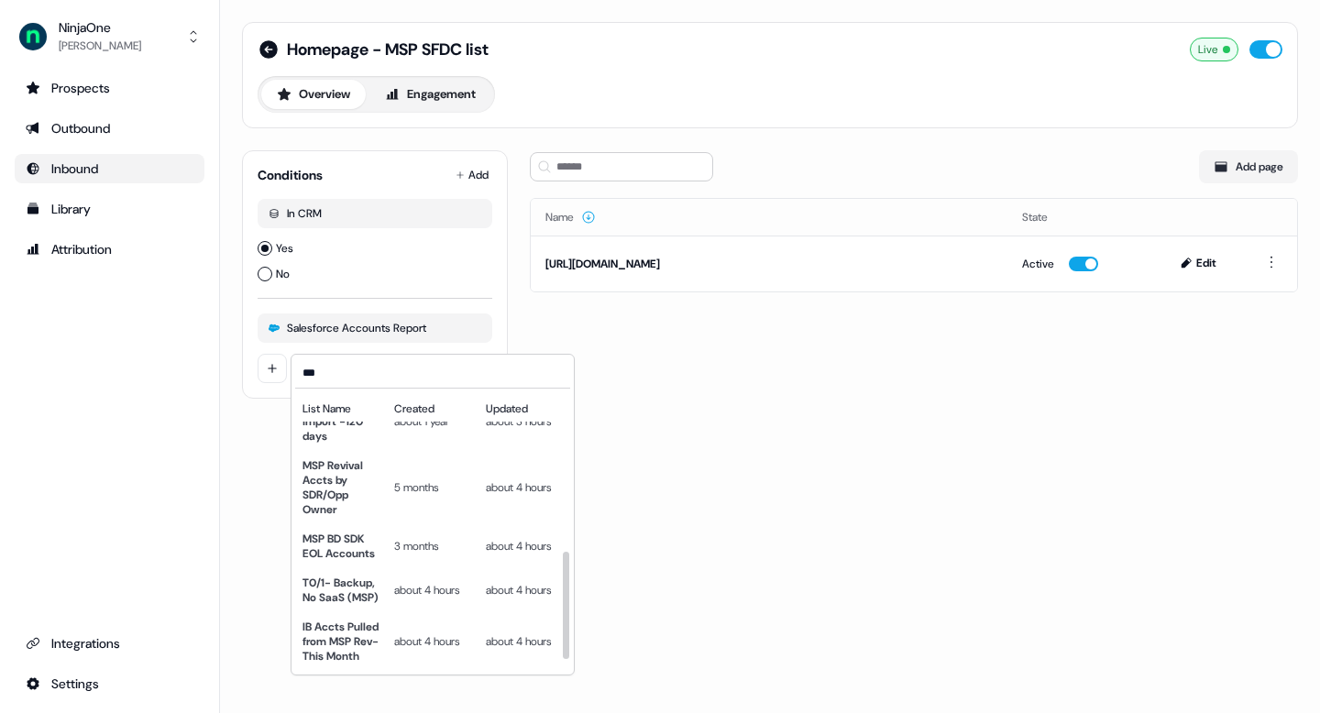
scroll to position [425, 0]
drag, startPoint x: 344, startPoint y: 379, endPoint x: 258, endPoint y: 364, distance: 87.4
click at [258, 365] on html "For the best experience switch devices to a bigger screen. Go to Userled.io Nin…" at bounding box center [660, 356] width 1320 height 713
type input "*"
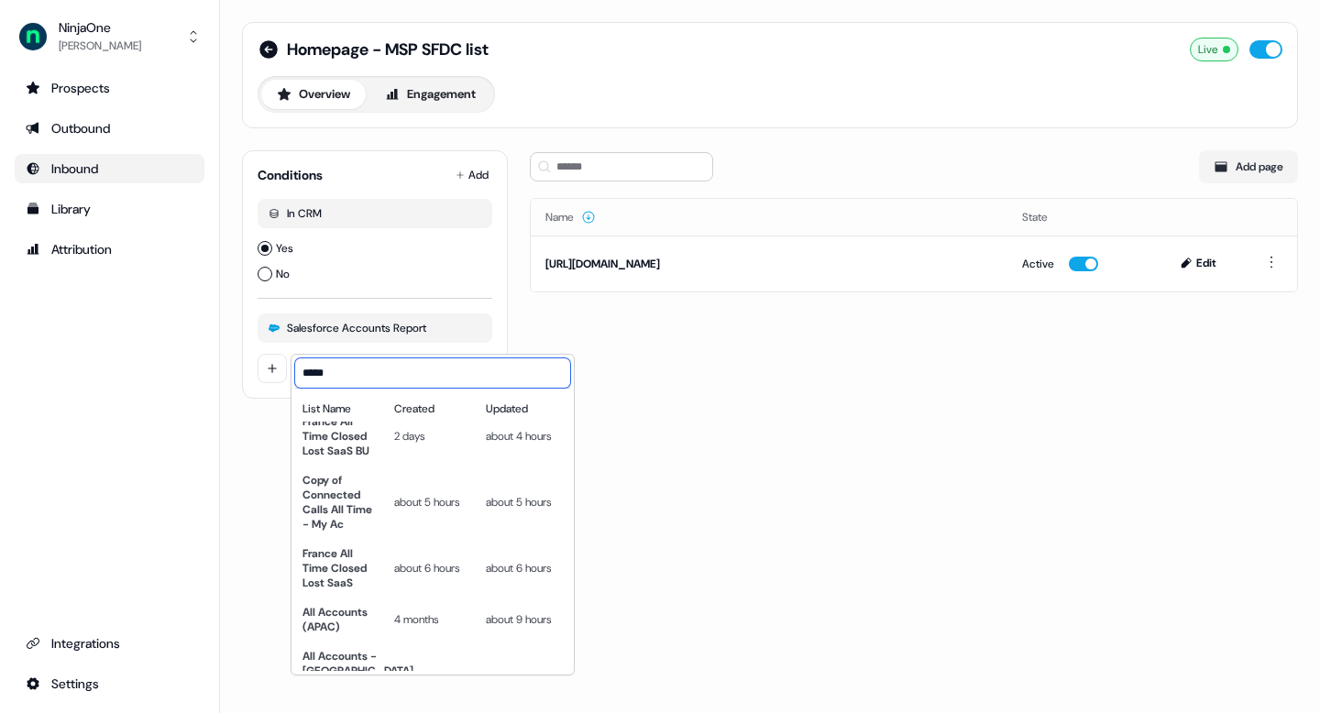
scroll to position [0, 0]
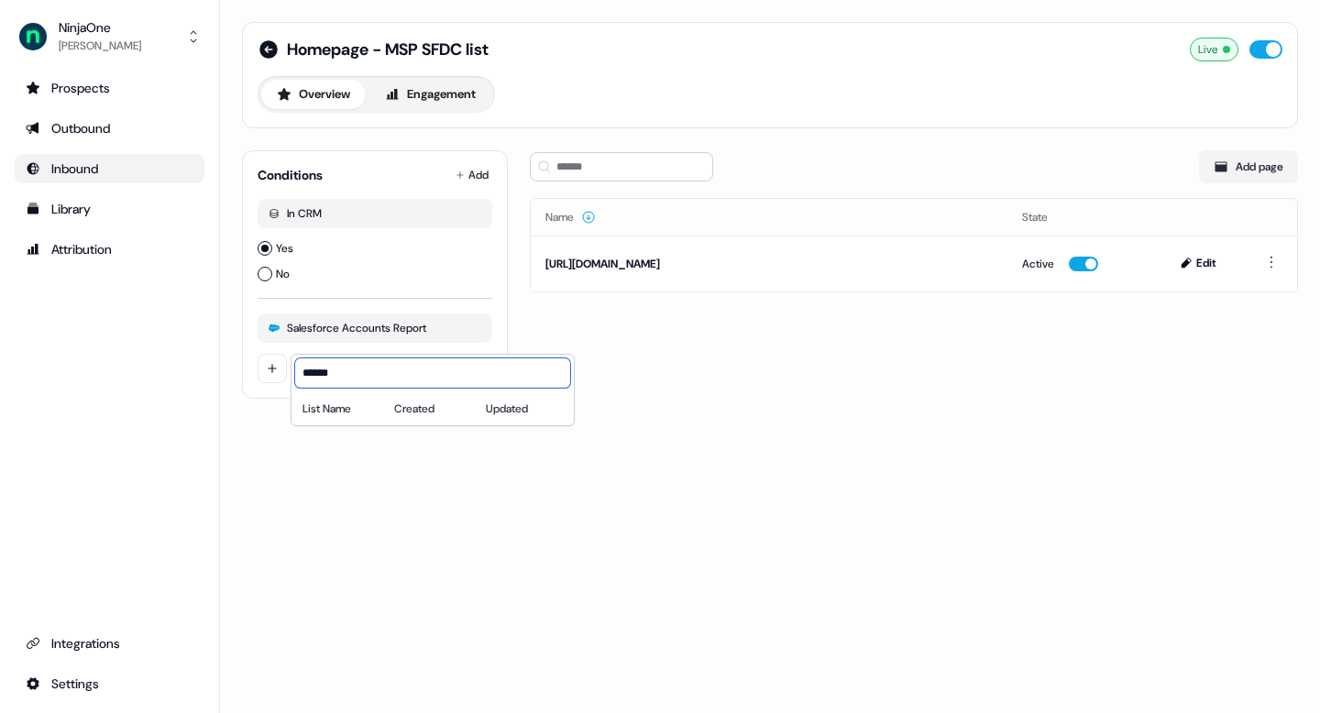
type input "******"
click at [473, 326] on html "For the best experience switch devices to a bigger screen. Go to Userled.io Nin…" at bounding box center [660, 356] width 1320 height 713
click at [477, 331] on icon "button" at bounding box center [475, 328] width 11 height 11
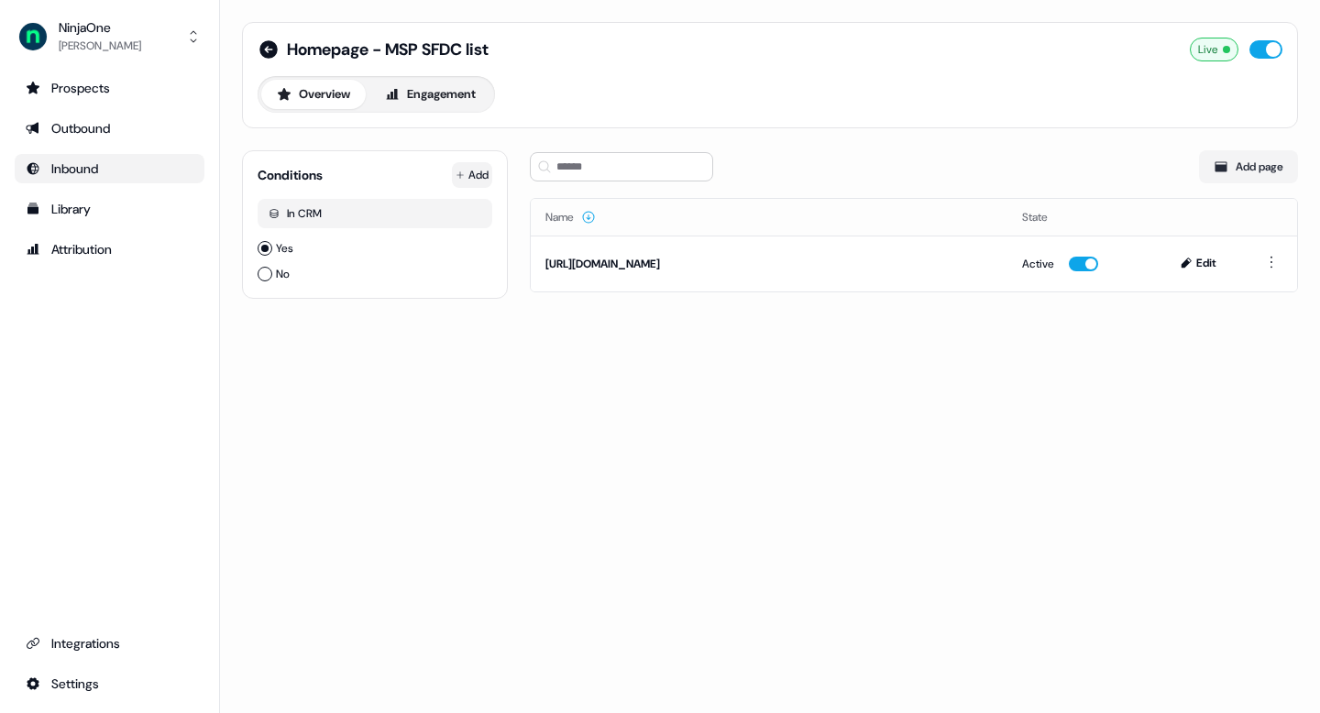
click at [463, 180] on html "For the best experience switch devices to a bigger screen. Go to Userled.io Nin…" at bounding box center [660, 356] width 1320 height 713
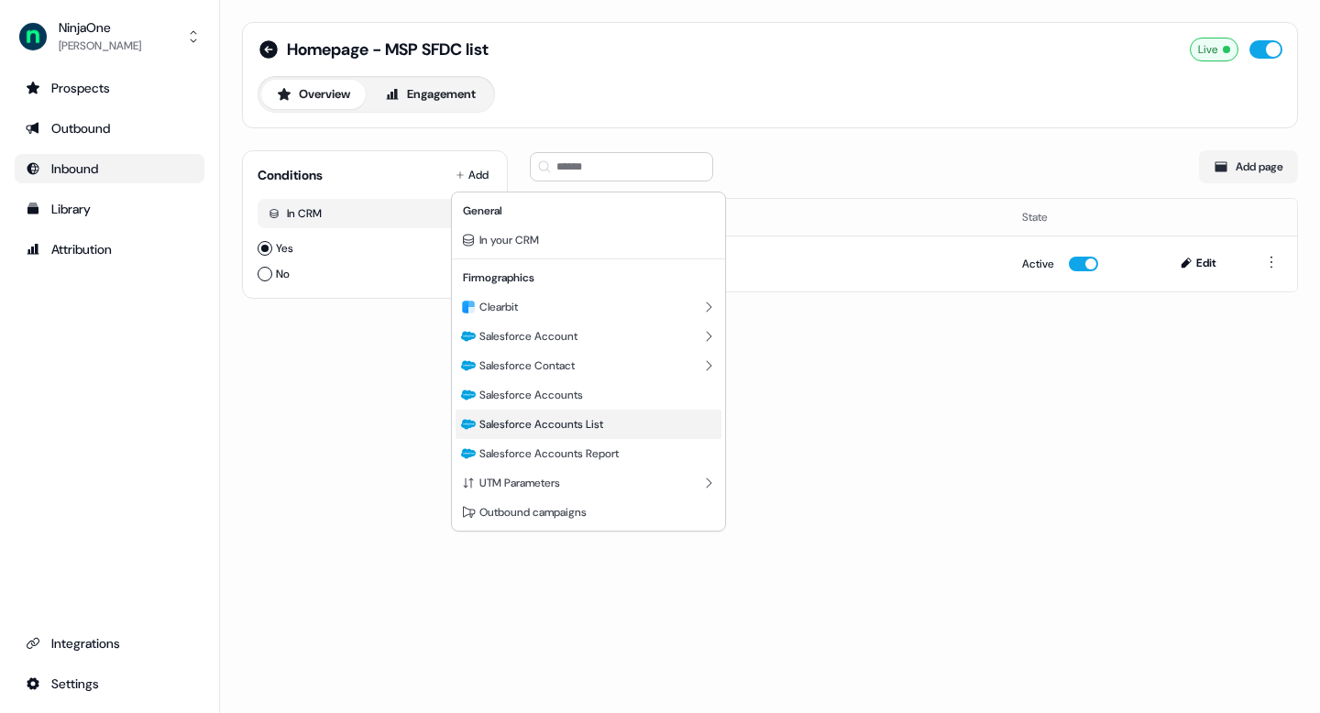
click at [621, 422] on div "Salesforce Accounts List" at bounding box center [589, 424] width 266 height 29
click at [465, 179] on html "For the best experience switch devices to a bigger screen. Go to Userled.io Nin…" at bounding box center [660, 356] width 1320 height 713
click at [535, 422] on span "Salesforce Accounts List" at bounding box center [541, 424] width 124 height 15
click at [475, 174] on html "For the best experience switch devices to a bigger screen. Go to Userled.io Nin…" at bounding box center [660, 356] width 1320 height 713
click at [500, 418] on span "Salesforce Accounts List" at bounding box center [541, 424] width 124 height 15
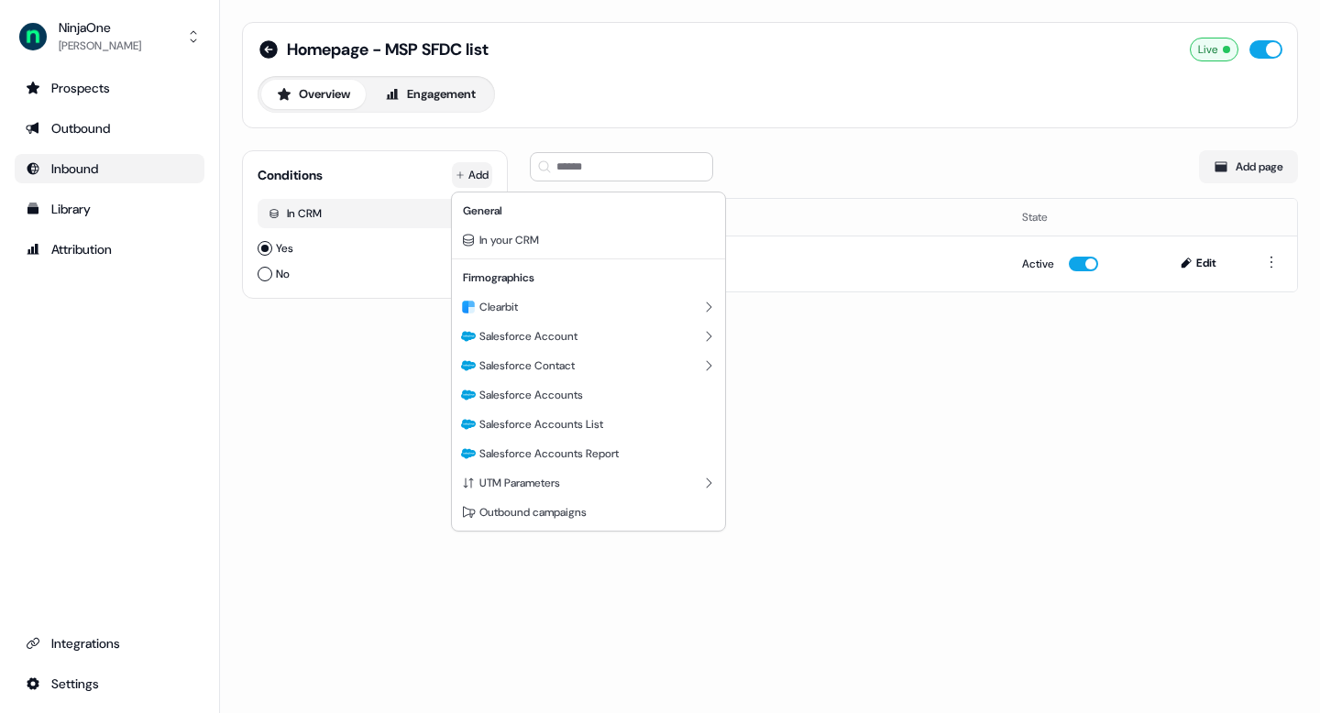
click at [468, 175] on html "For the best experience switch devices to a bigger screen. Go to Userled.io Nin…" at bounding box center [660, 356] width 1320 height 713
click at [521, 424] on span "Salesforce Accounts List" at bounding box center [541, 424] width 124 height 15
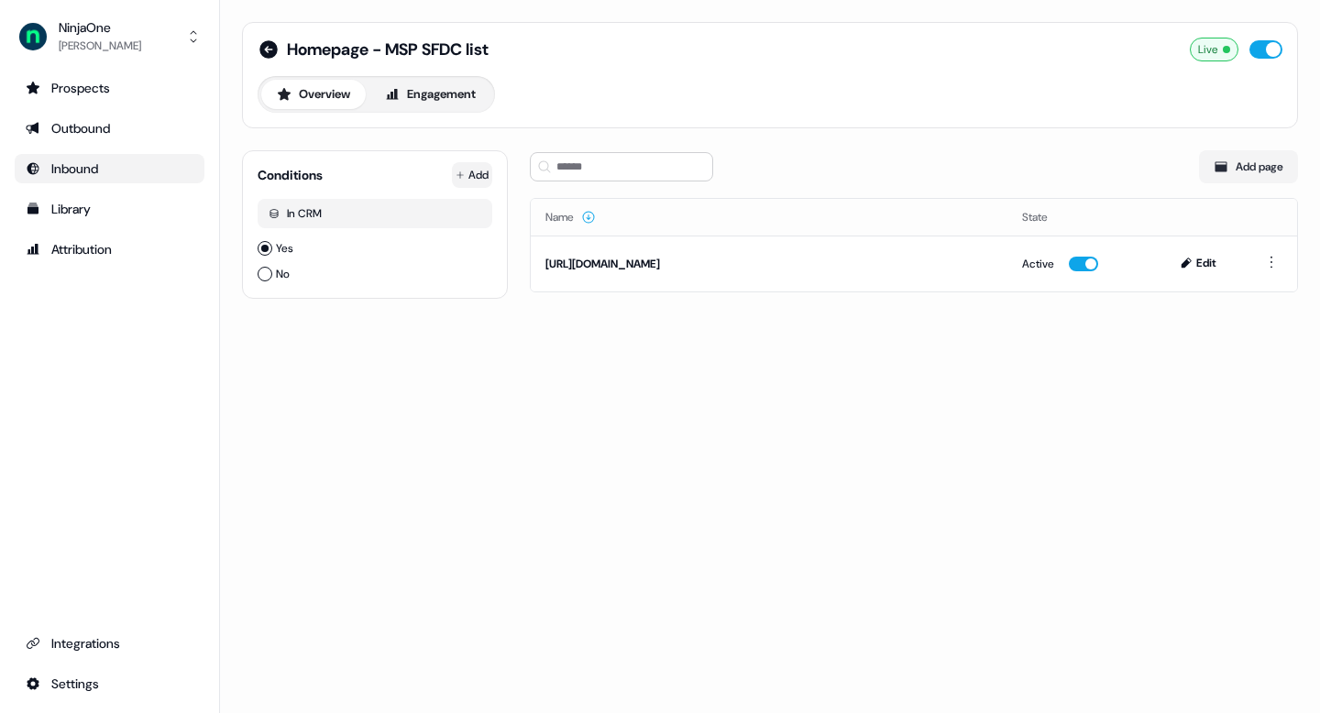
click at [470, 174] on html "For the best experience switch devices to a bigger screen. Go to Userled.io Nin…" at bounding box center [660, 356] width 1320 height 713
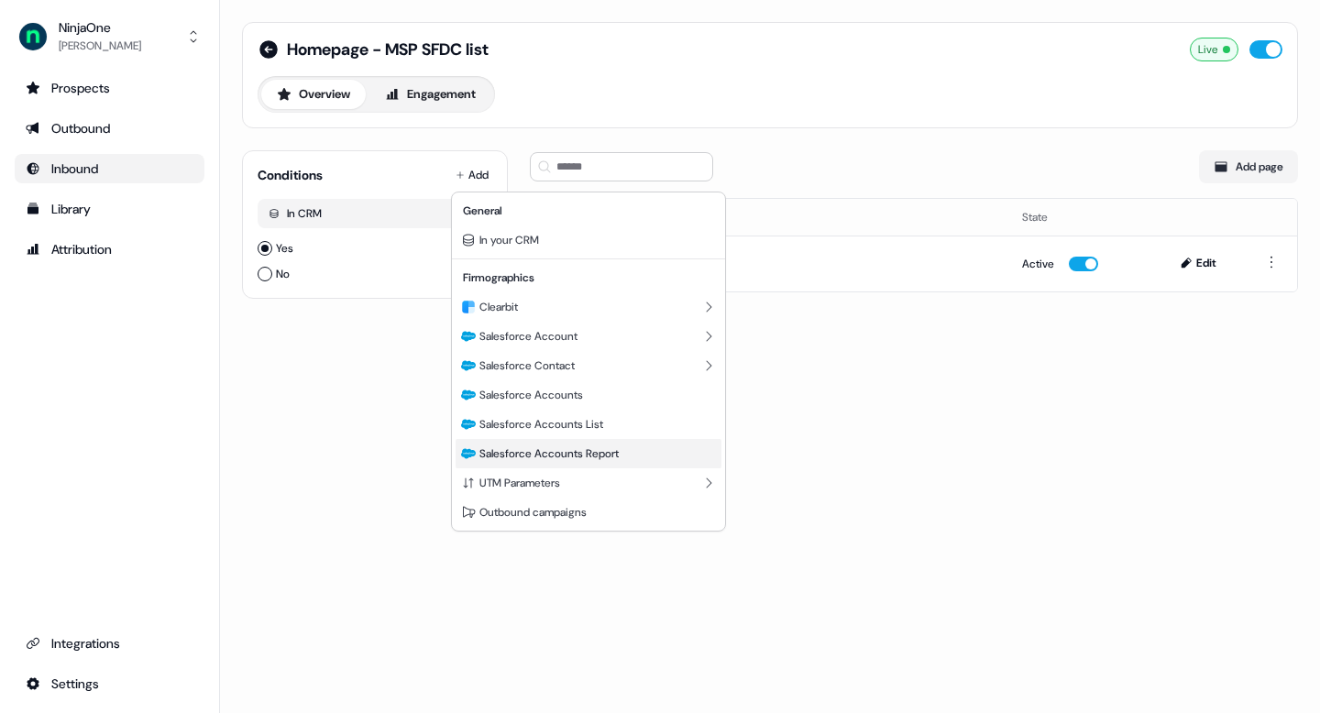
click at [520, 457] on span "Salesforce Accounts Report" at bounding box center [548, 453] width 139 height 15
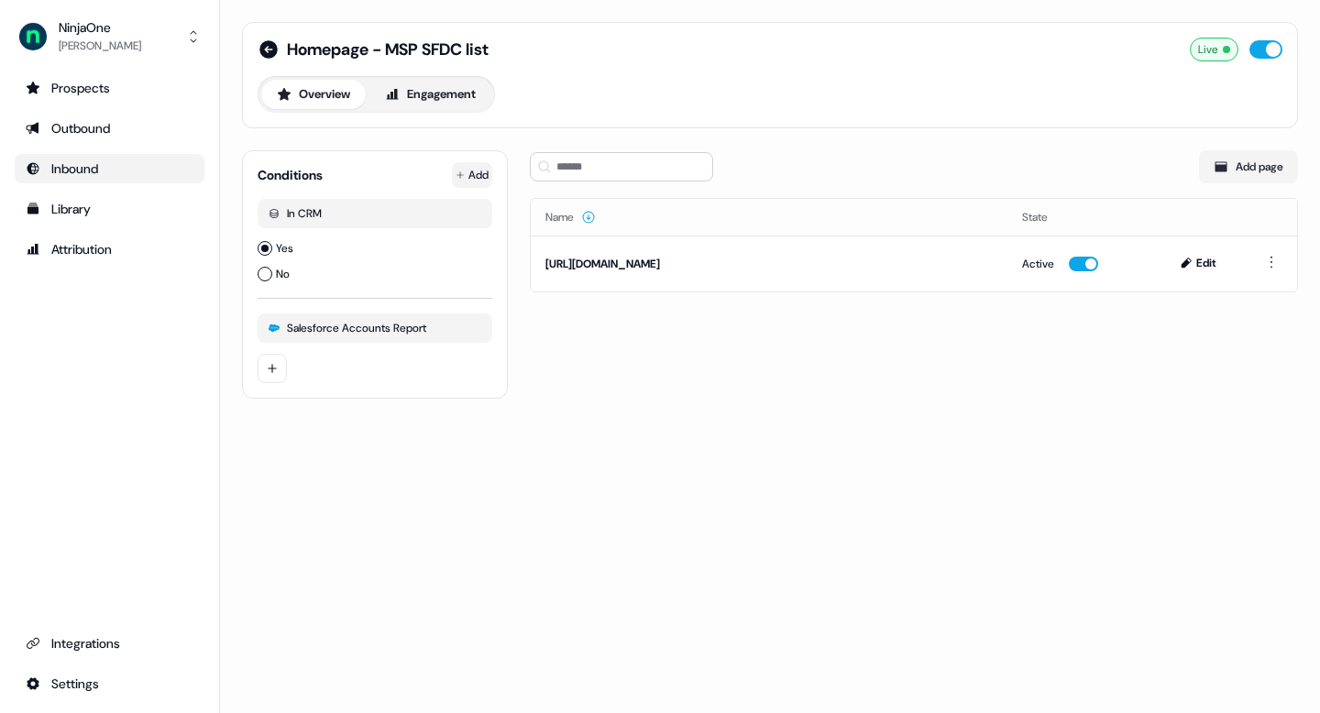
click at [460, 168] on html "For the best experience switch devices to a bigger screen. Go to Userled.io Nin…" at bounding box center [660, 356] width 1320 height 713
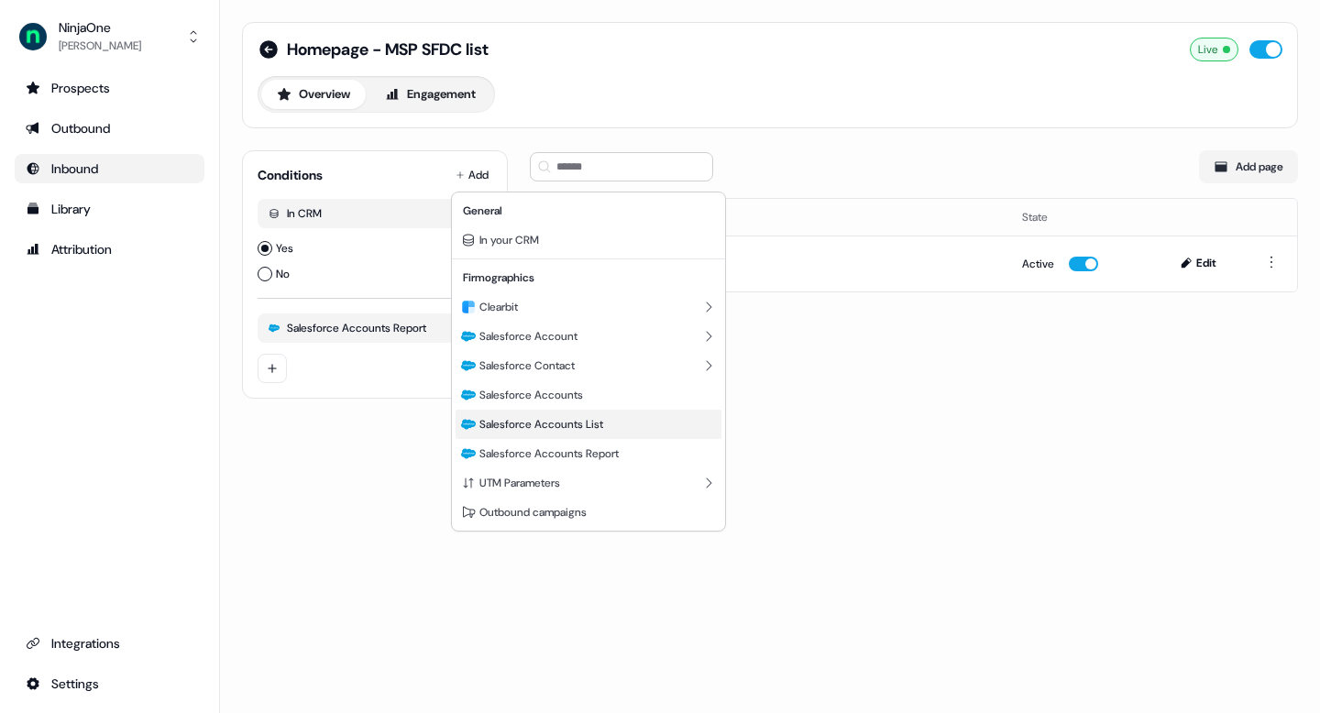
click at [567, 423] on span "Salesforce Accounts List" at bounding box center [541, 424] width 124 height 15
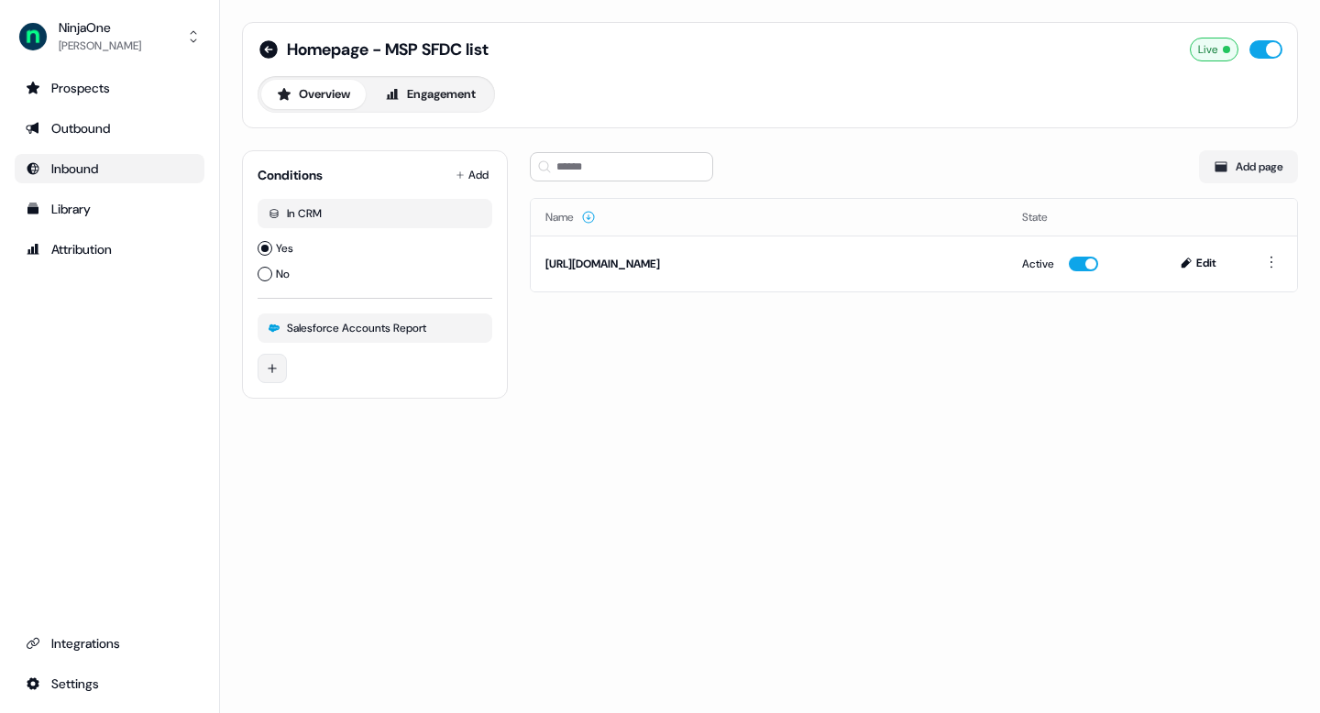
click at [277, 373] on html "For the best experience switch devices to a bigger screen. Go to Userled.io Nin…" at bounding box center [660, 356] width 1320 height 713
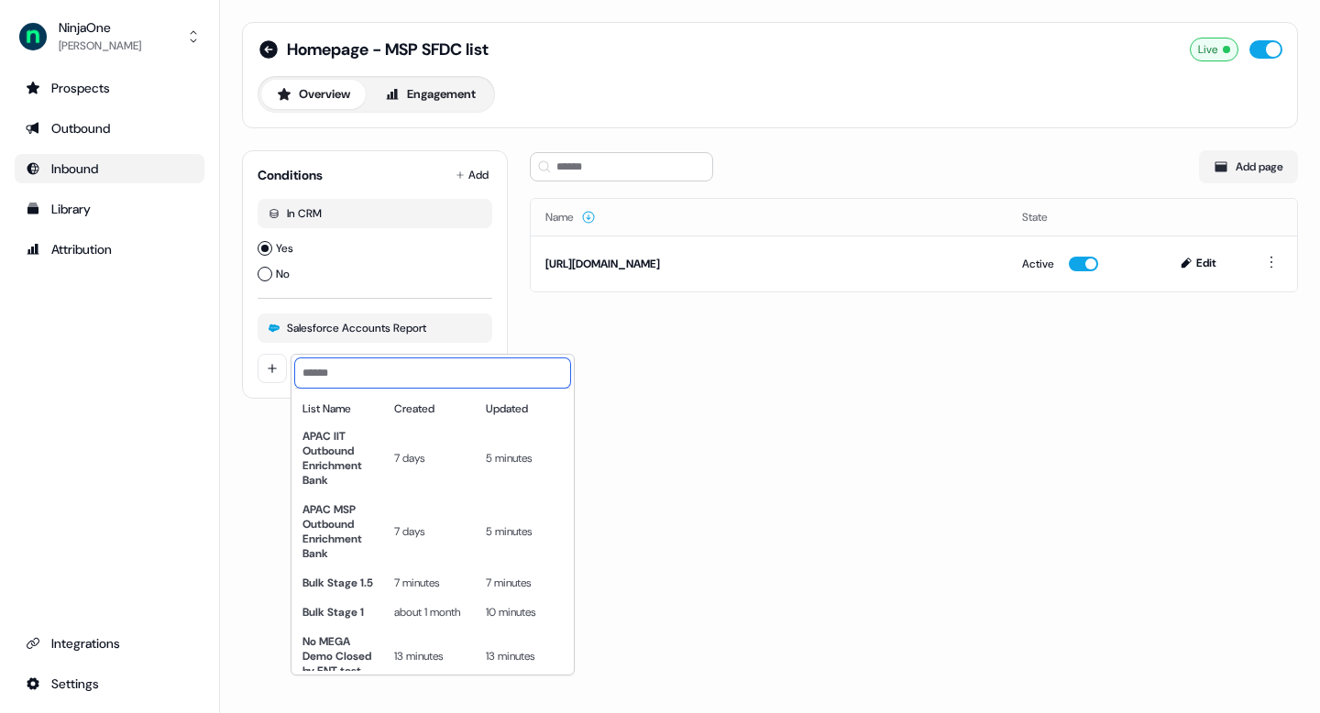
click at [372, 367] on input at bounding box center [432, 372] width 275 height 29
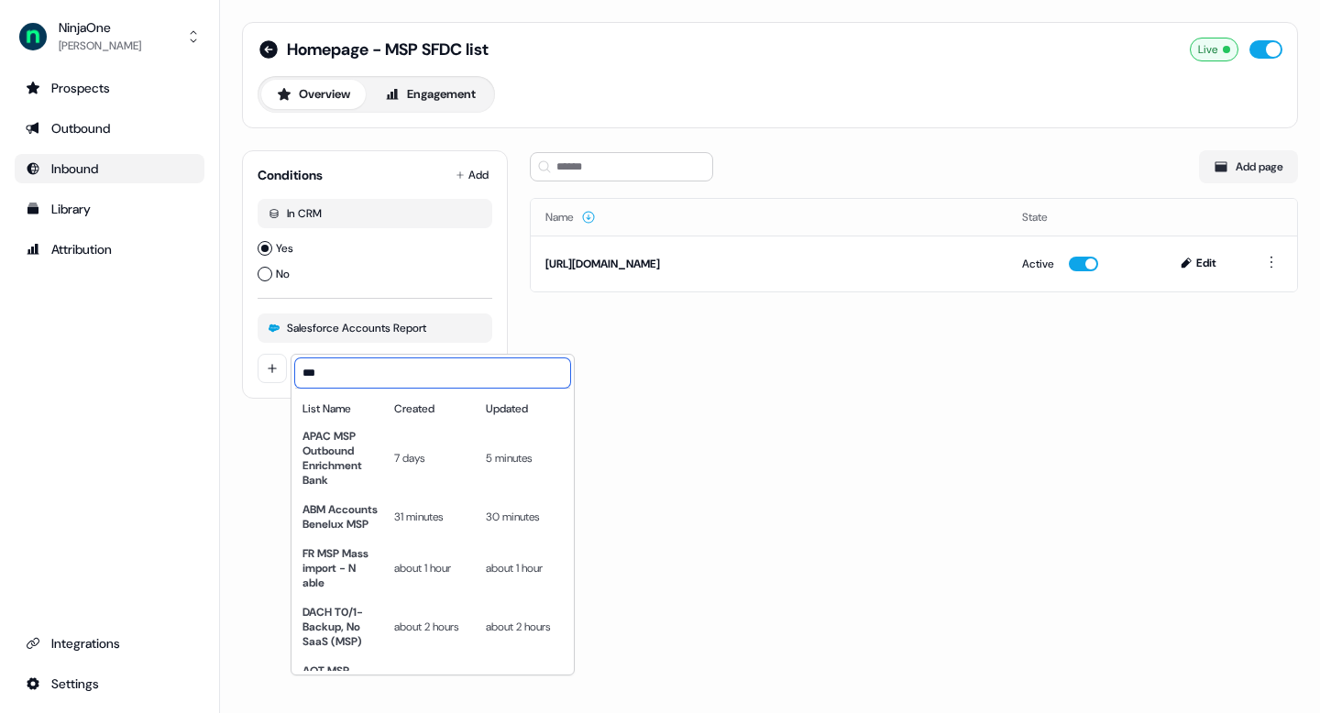
type input "***"
click at [708, 540] on html "For the best experience switch devices to a bigger screen. Go to Userled.io Nin…" at bounding box center [660, 356] width 1320 height 713
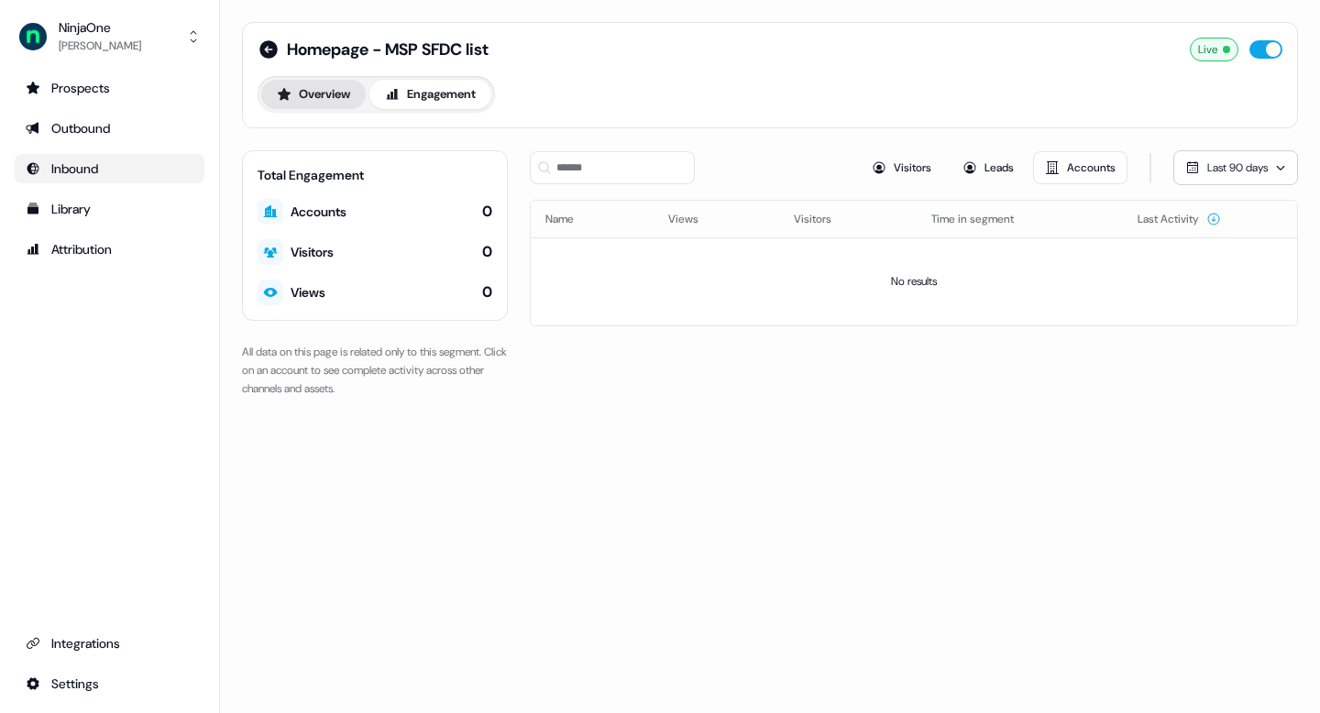
click at [326, 90] on button "Overview" at bounding box center [313, 94] width 104 height 29
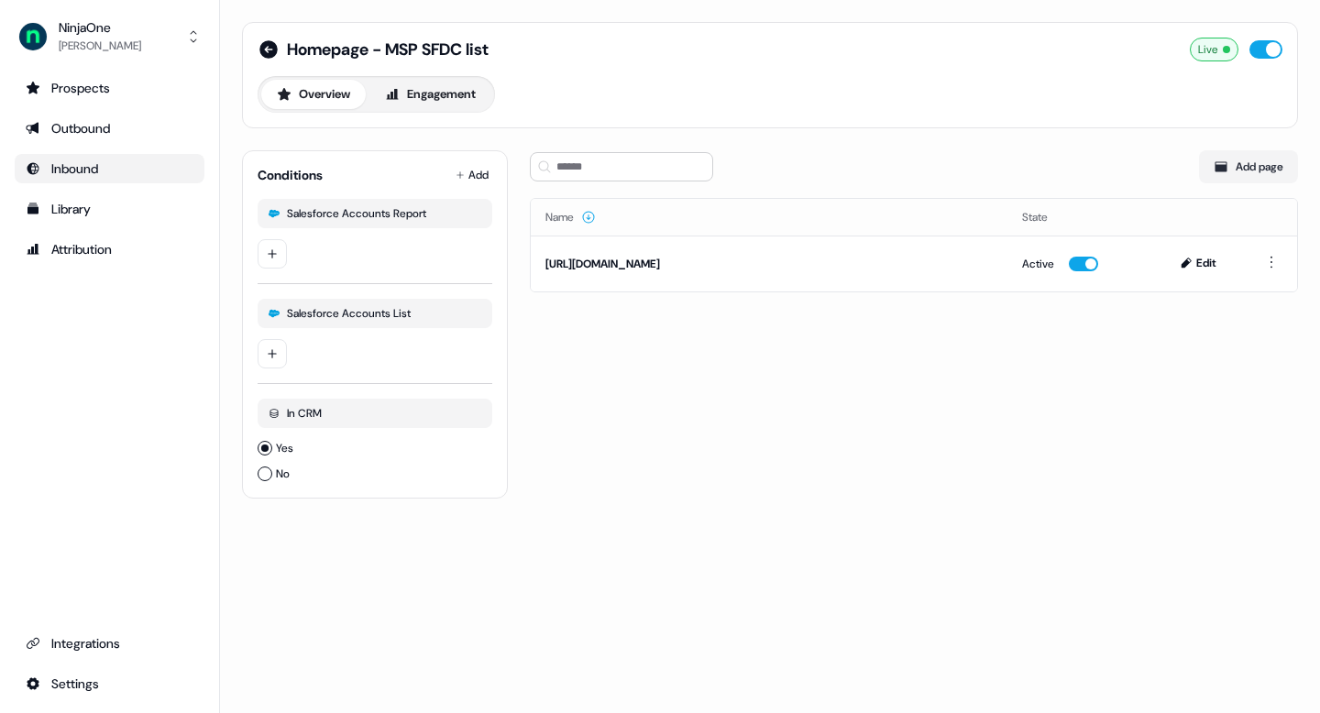
click at [668, 436] on div "Add page Name State https://www.ninjaone.com/ Active Edit" at bounding box center [914, 317] width 768 height 363
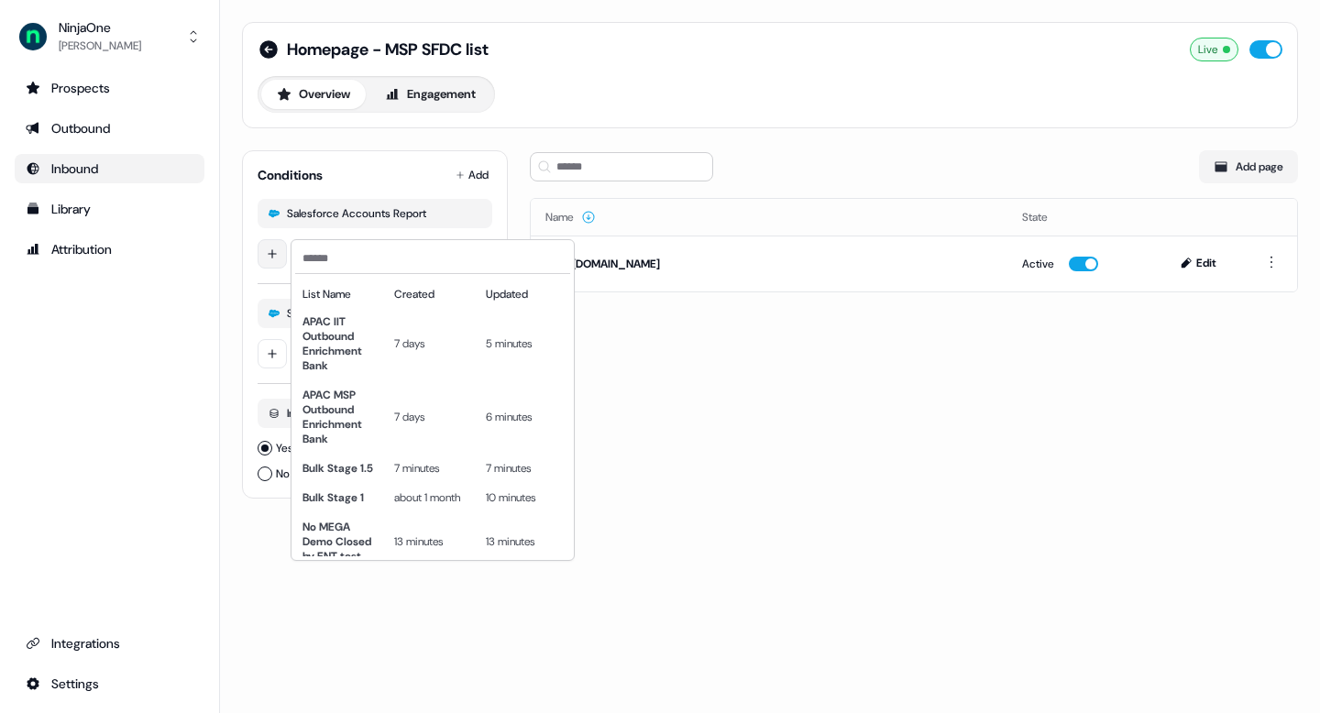
click at [272, 258] on html "For the best experience switch devices to a bigger screen. Go to Userled.io Nin…" at bounding box center [660, 356] width 1320 height 713
click at [330, 267] on input at bounding box center [432, 258] width 275 height 29
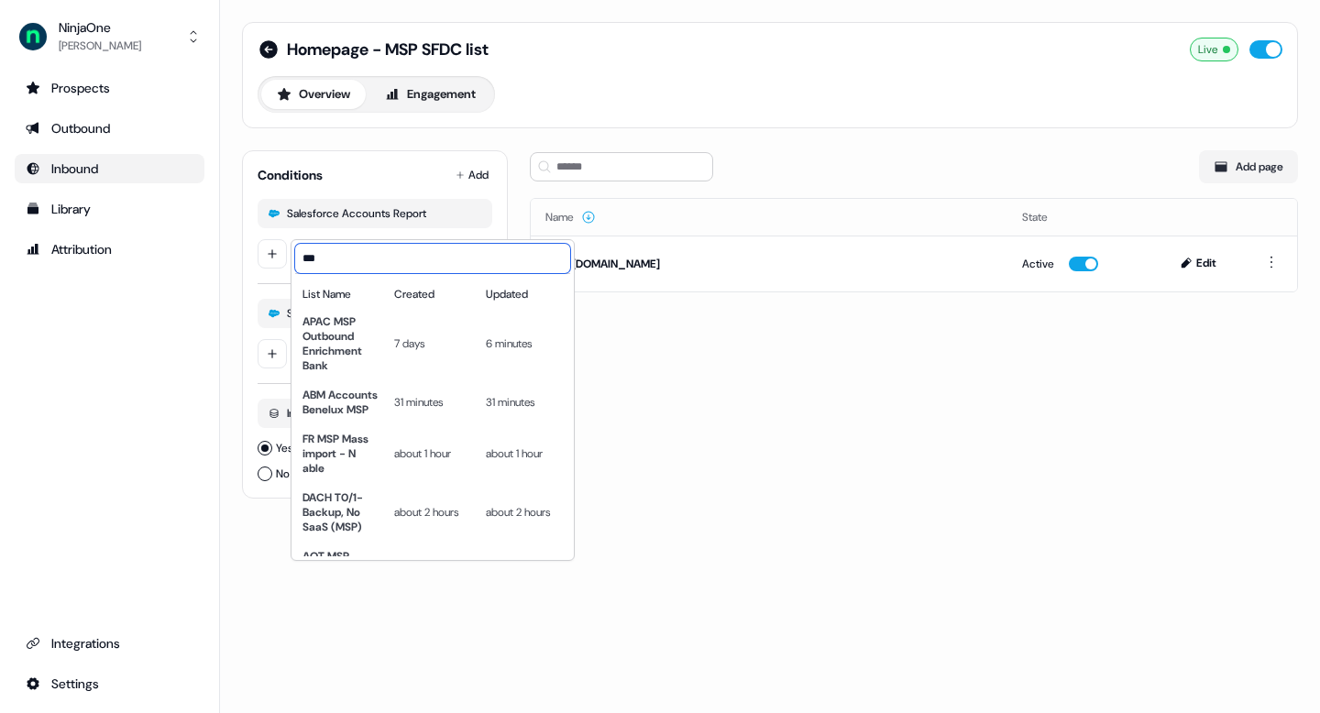
type input "***"
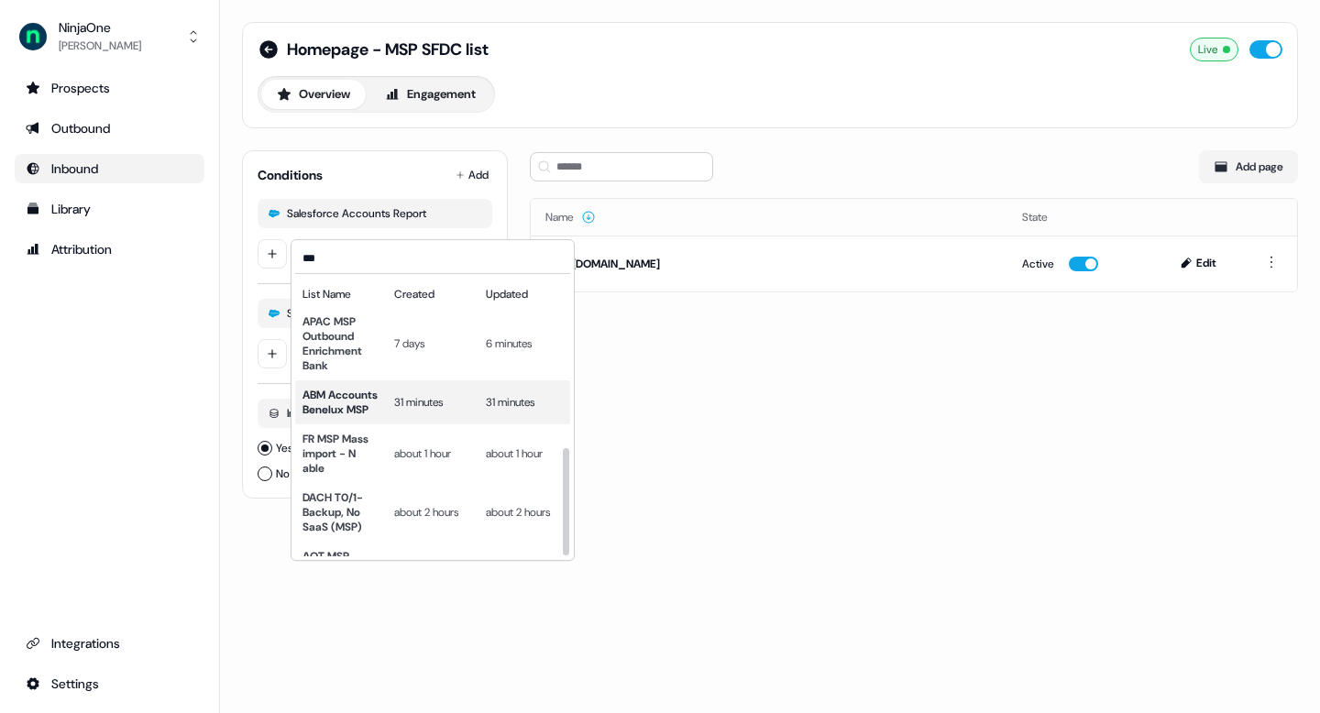
scroll to position [425, 0]
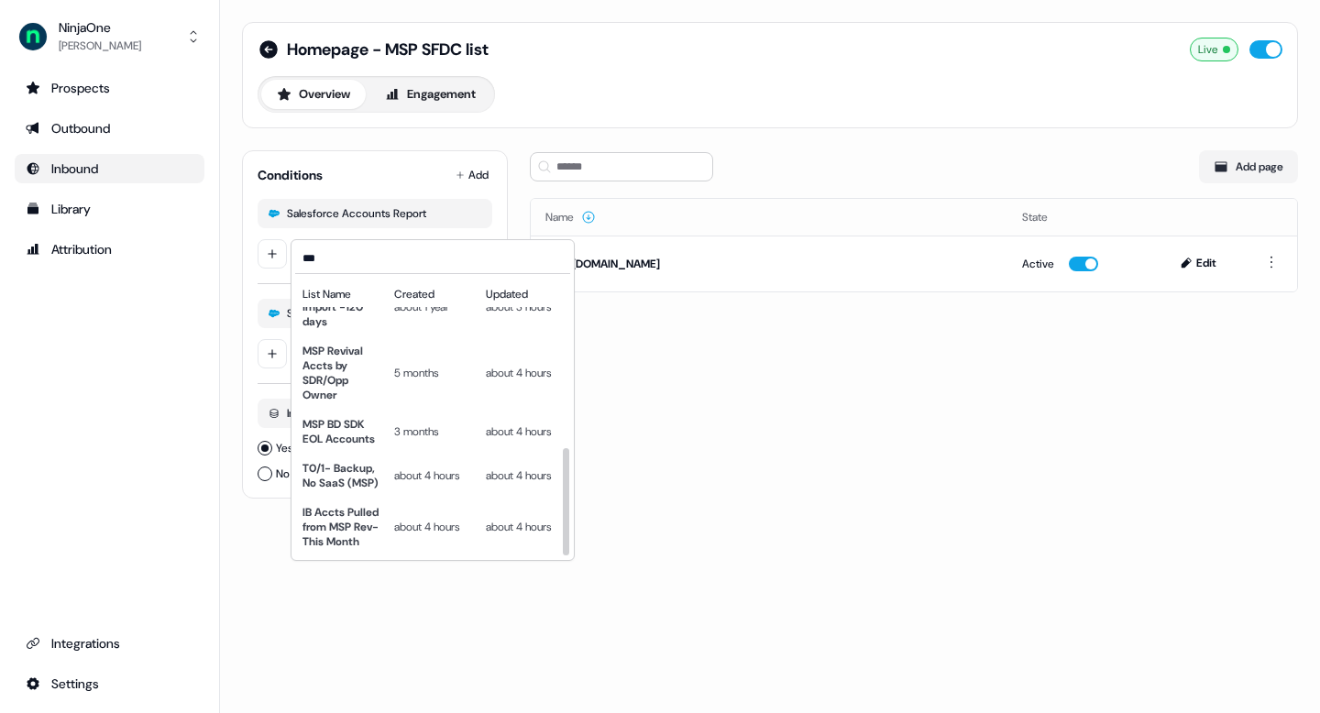
click at [654, 517] on html "For the best experience switch devices to a bigger screen. Go to Userled.io Nin…" at bounding box center [660, 356] width 1320 height 713
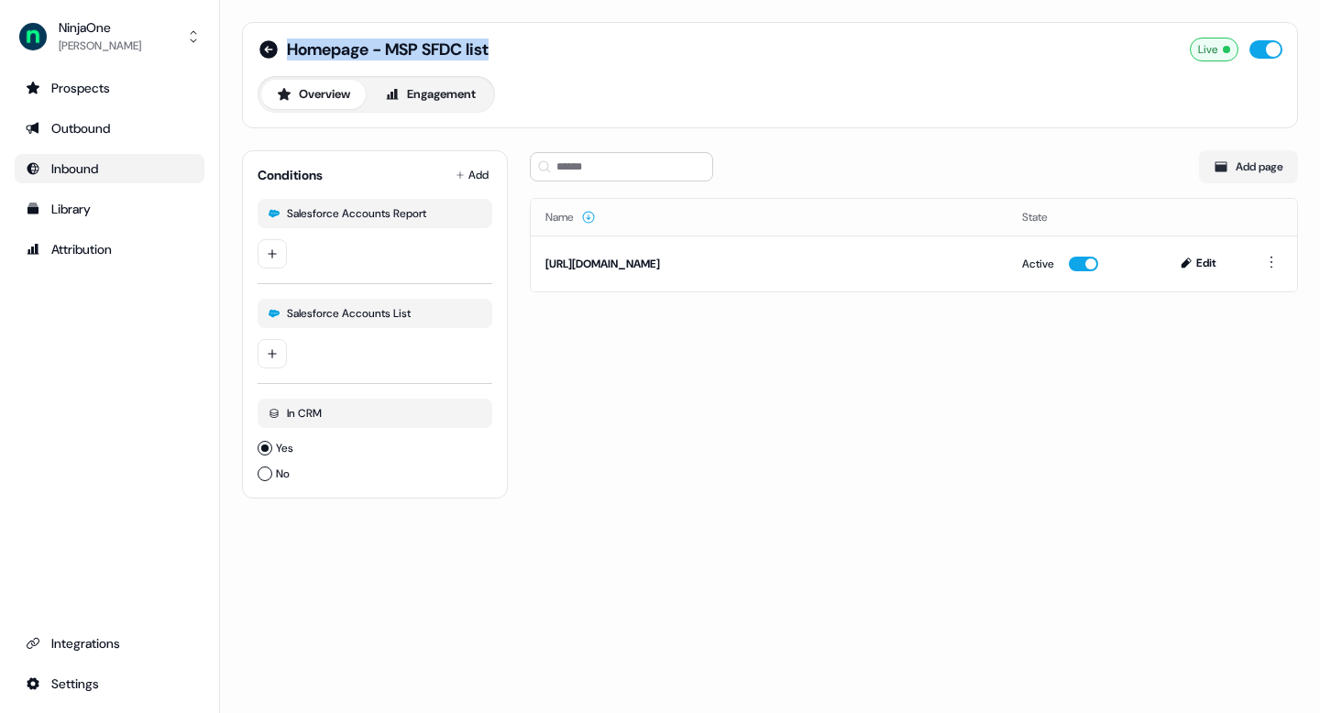
drag, startPoint x: 518, startPoint y: 47, endPoint x: 285, endPoint y: 47, distance: 232.8
click at [285, 47] on div "Homepage - MSP SFDC list Live" at bounding box center [770, 50] width 1025 height 24
copy span "Homepage - MSP SFDC list"
